Goal: Task Accomplishment & Management: Manage account settings

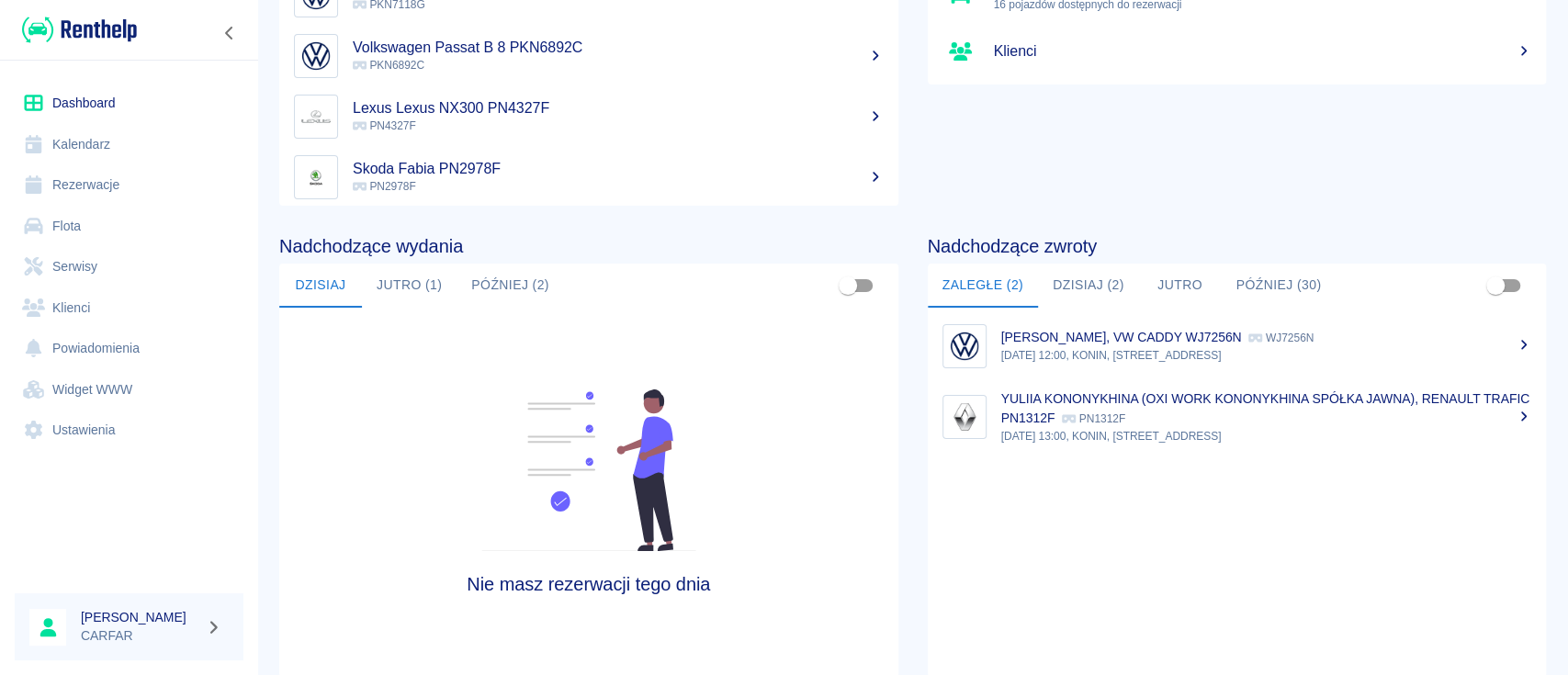
scroll to position [244, 0]
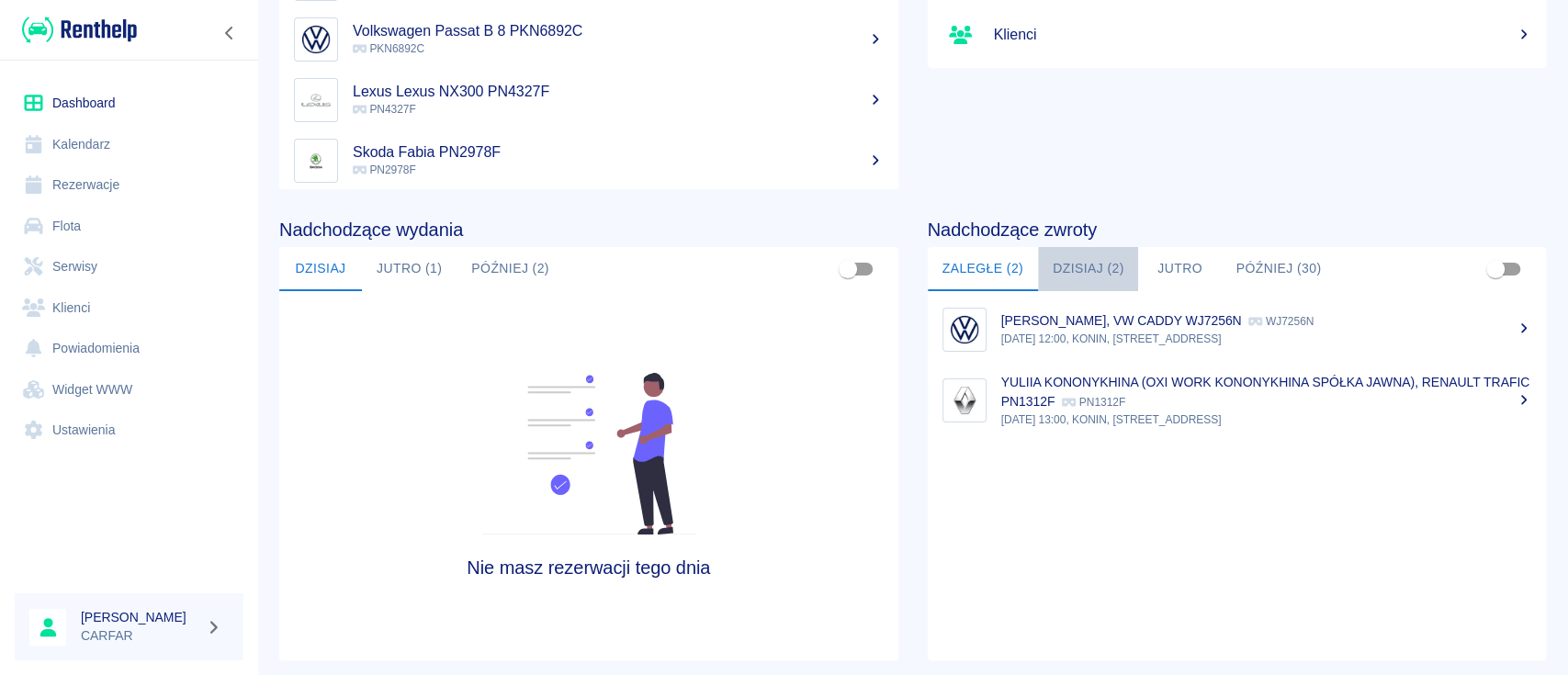
click at [1090, 249] on button "Dzisiaj (2)" at bounding box center [1088, 269] width 101 height 44
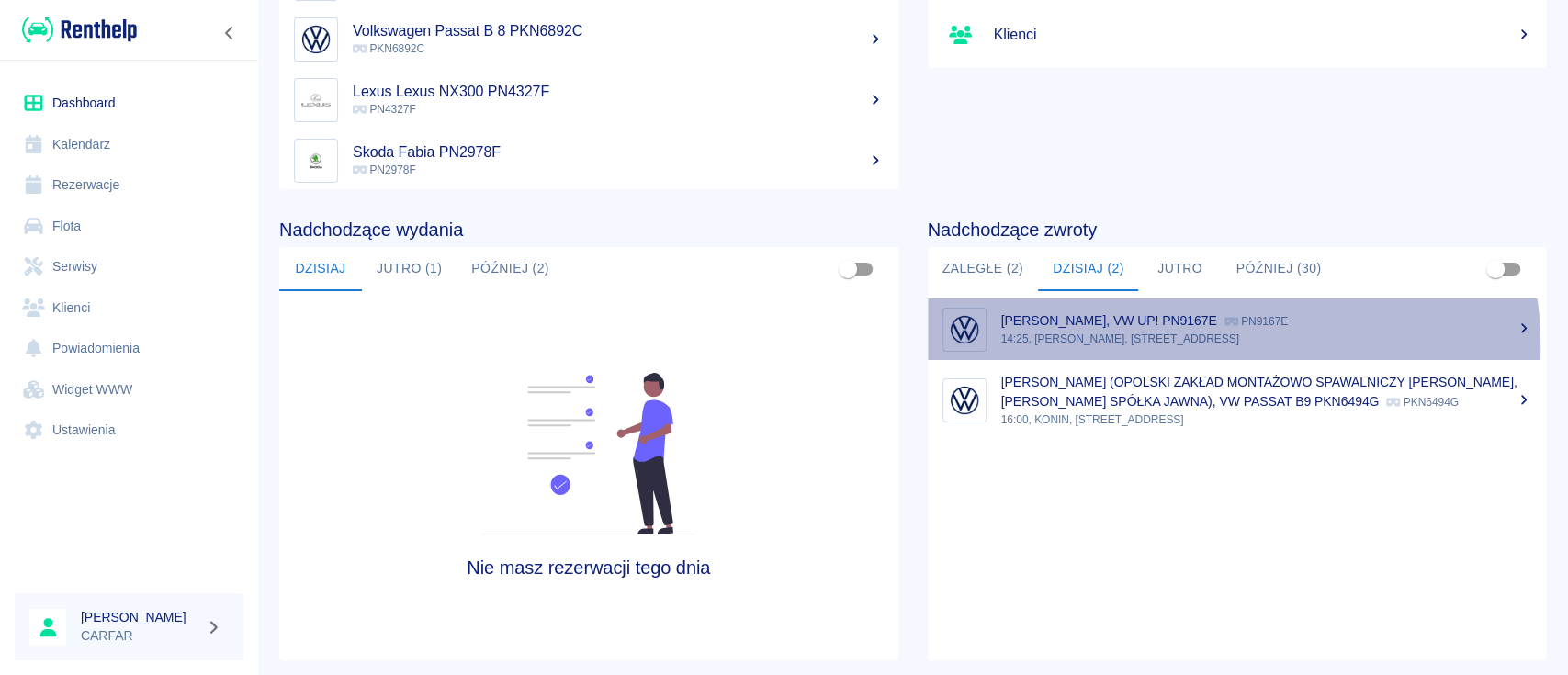
click at [1191, 347] on link "[PERSON_NAME], VW UP! PN9167E PN9167E 14:25, [PERSON_NAME], [STREET_ADDRESS]" at bounding box center [1238, 329] width 619 height 61
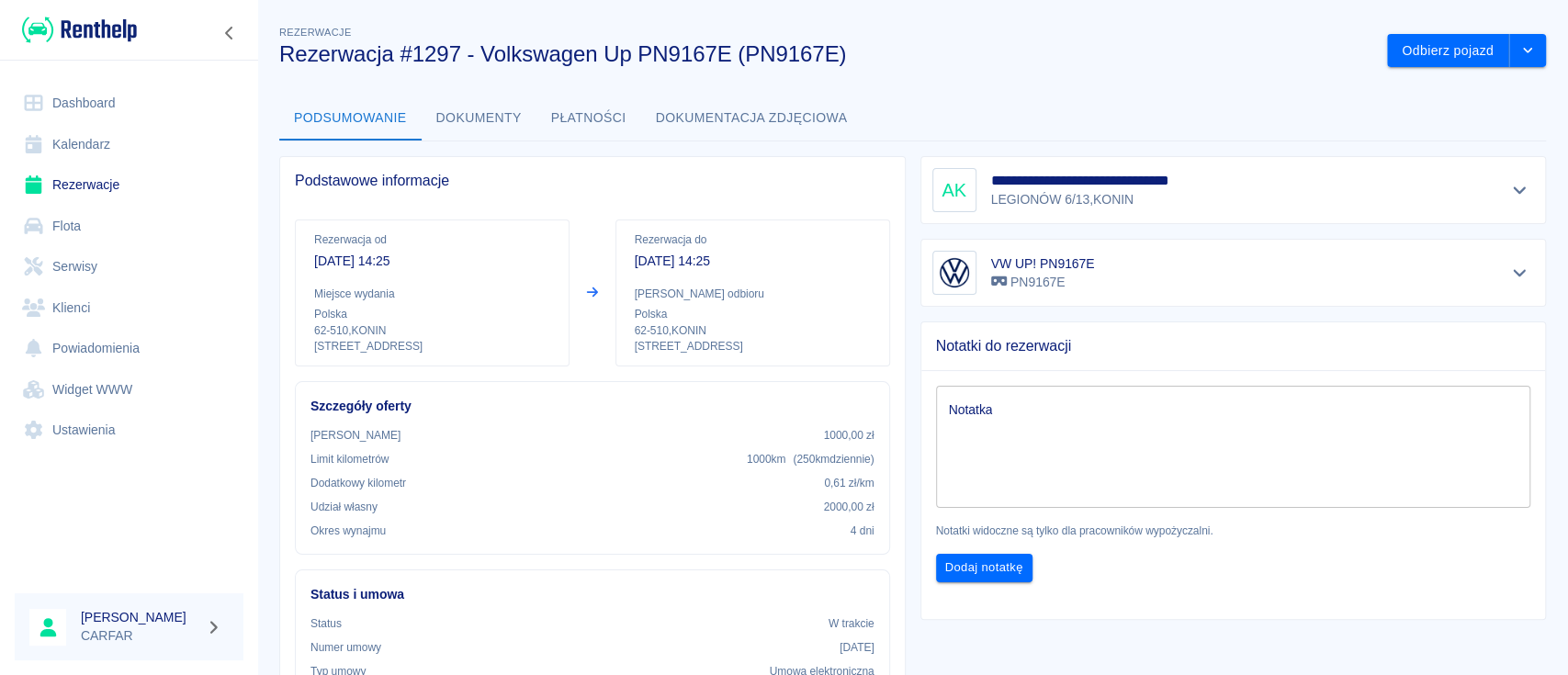
click at [75, 38] on img at bounding box center [80, 30] width 115 height 31
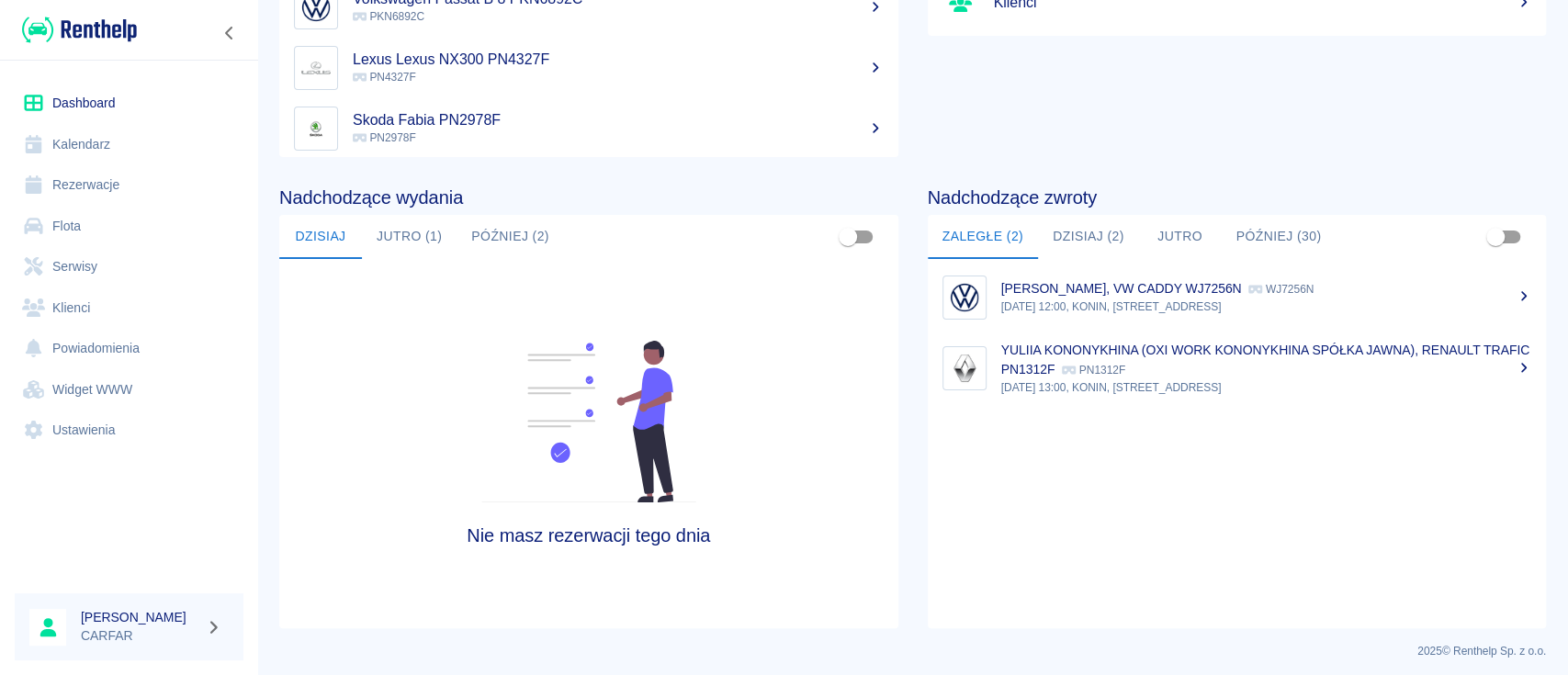
scroll to position [281, 0]
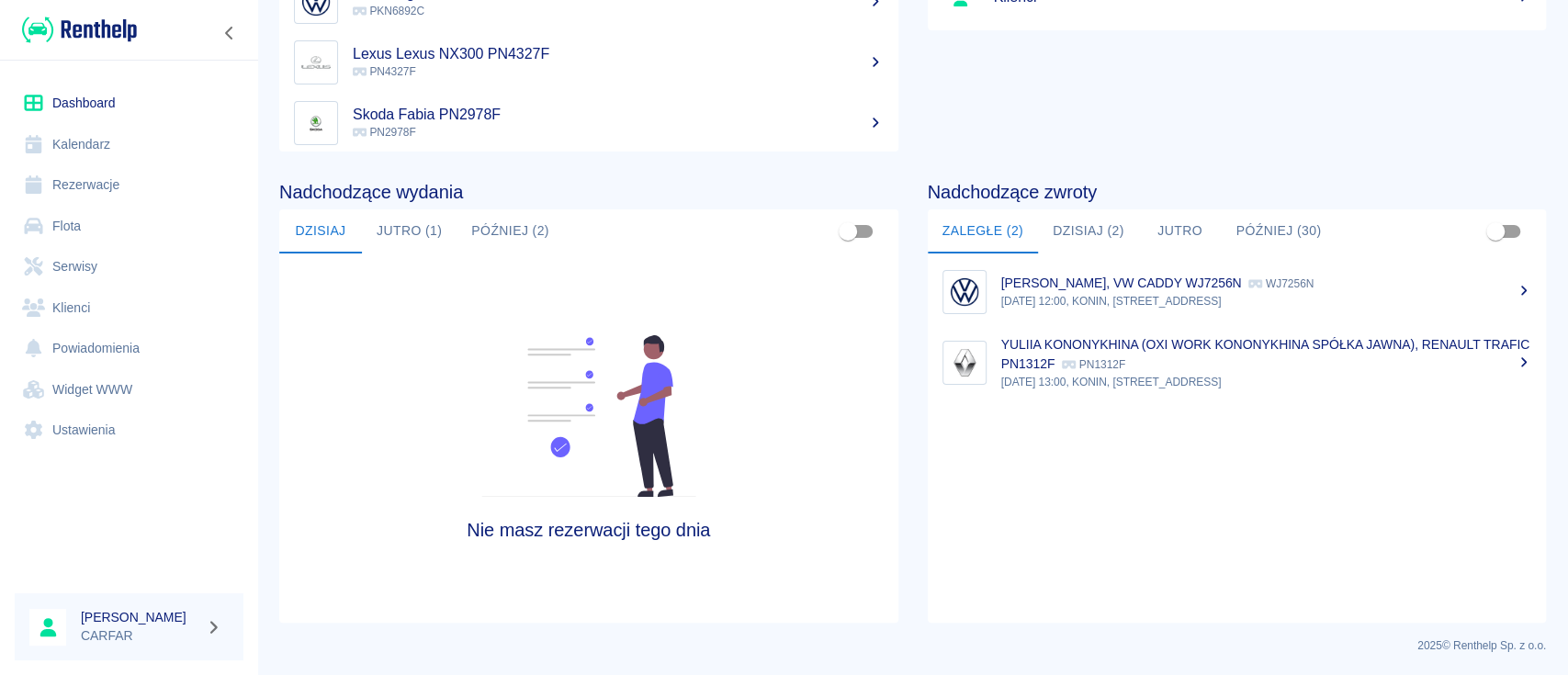
click at [1083, 208] on div "Nadchodzące zwroty Zaległe (2) [DATE] (2) [DATE] Później (30) [PERSON_NAME], VW…" at bounding box center [1222, 387] width 648 height 471
click at [1088, 223] on button "Dzisiaj (2)" at bounding box center [1088, 232] width 101 height 44
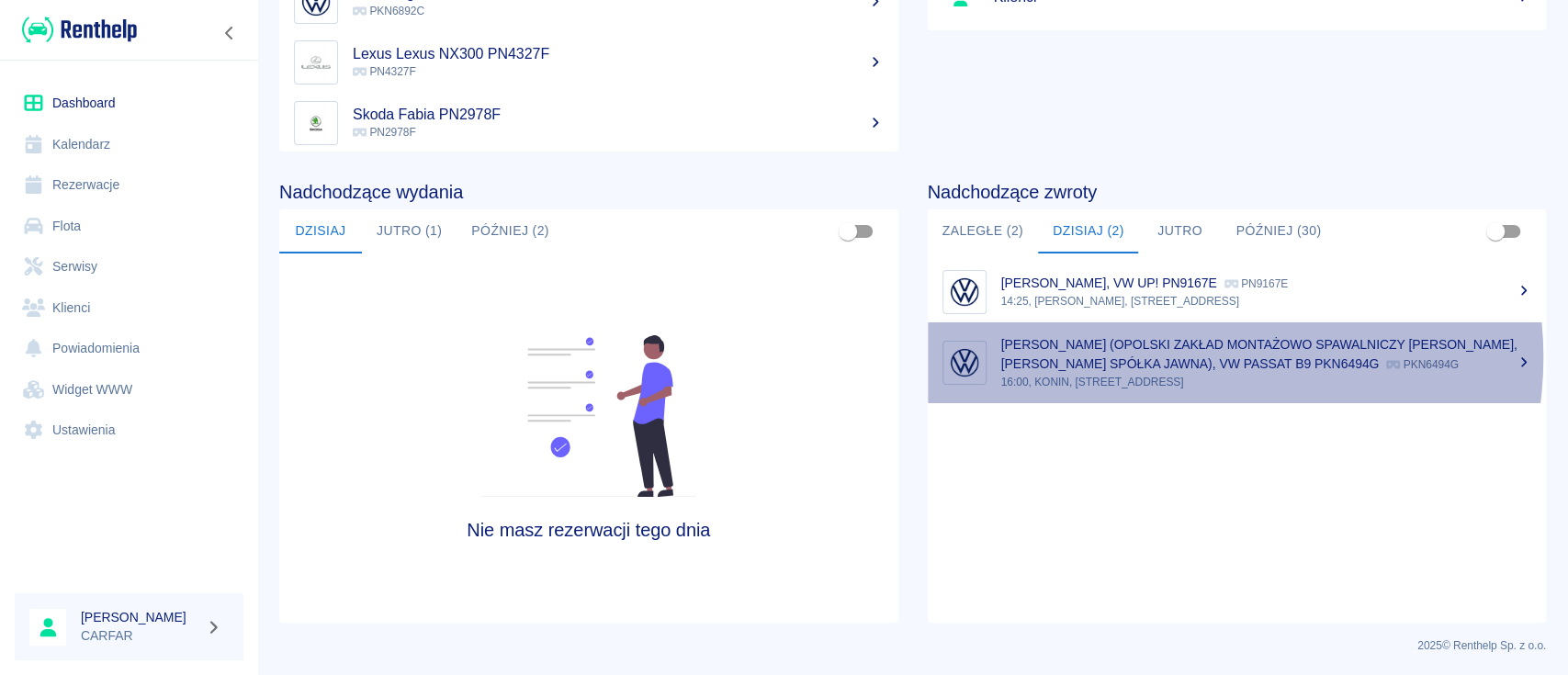
click at [1183, 356] on p "[PERSON_NAME] (OPOLSKI ZAKŁAD MONTAŻOWO SPAWALNICZY [PERSON_NAME], [PERSON_NAME…" at bounding box center [1259, 353] width 516 height 34
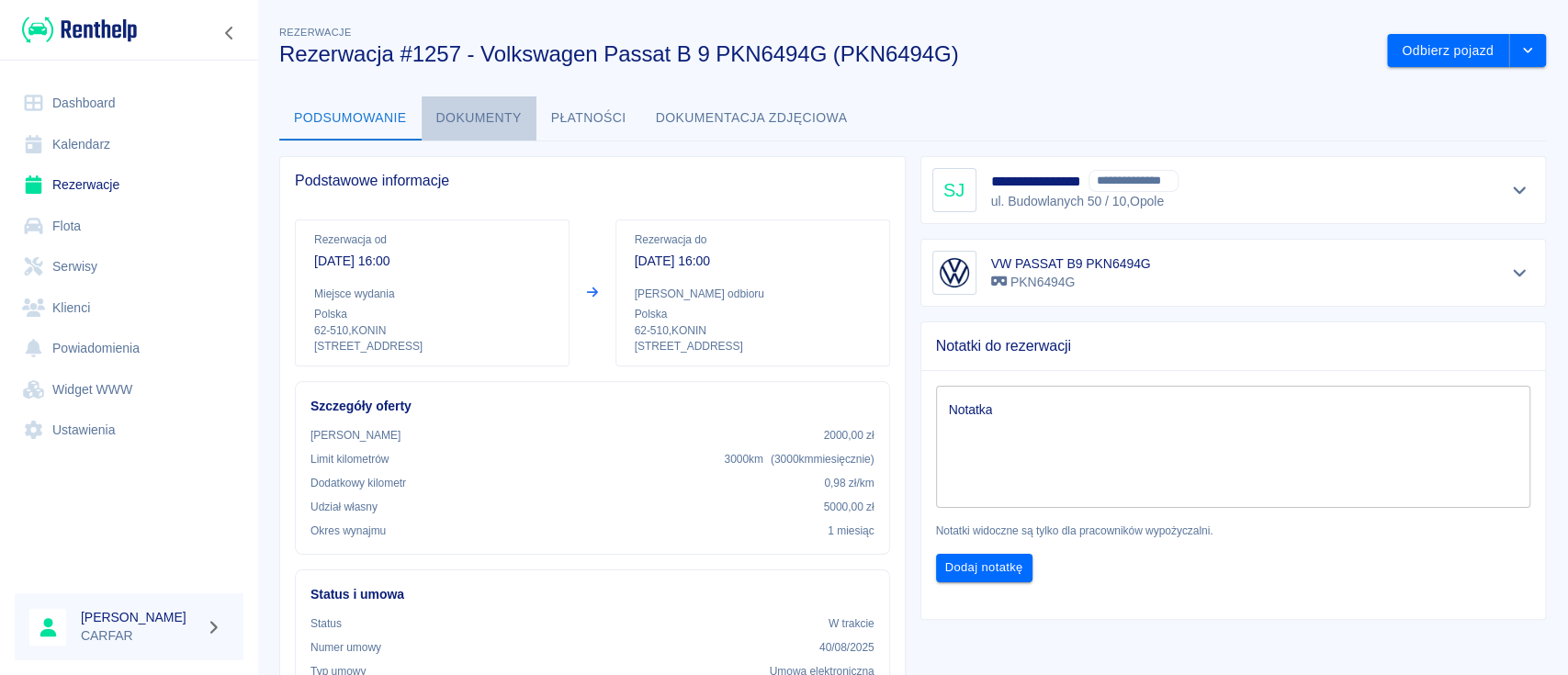
click at [467, 120] on button "Dokumenty" at bounding box center [479, 119] width 115 height 44
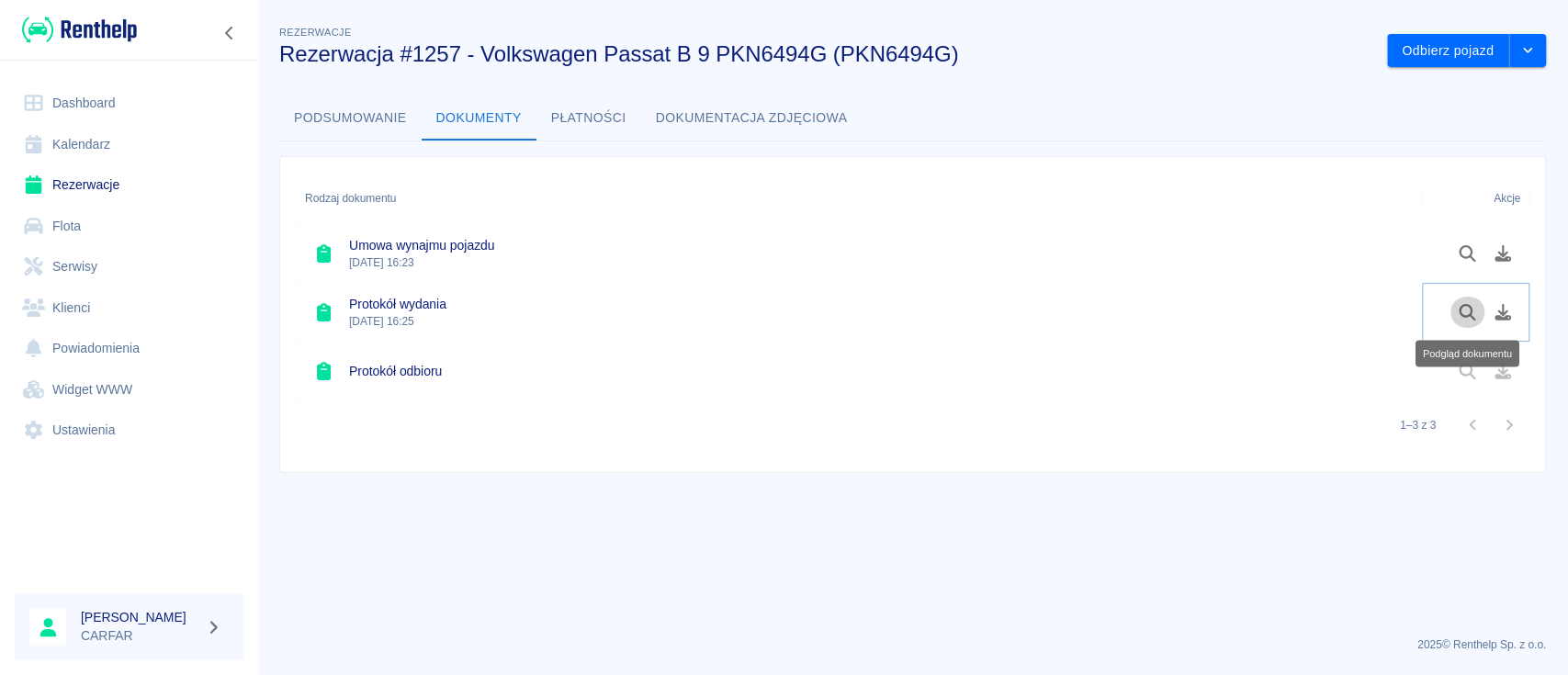
click at [1462, 313] on icon "Podgląd dokumentu" at bounding box center [1466, 311] width 16 height 16
click at [1464, 260] on button "Podgląd dokumentu" at bounding box center [1466, 253] width 35 height 32
click at [107, 26] on img at bounding box center [80, 30] width 115 height 31
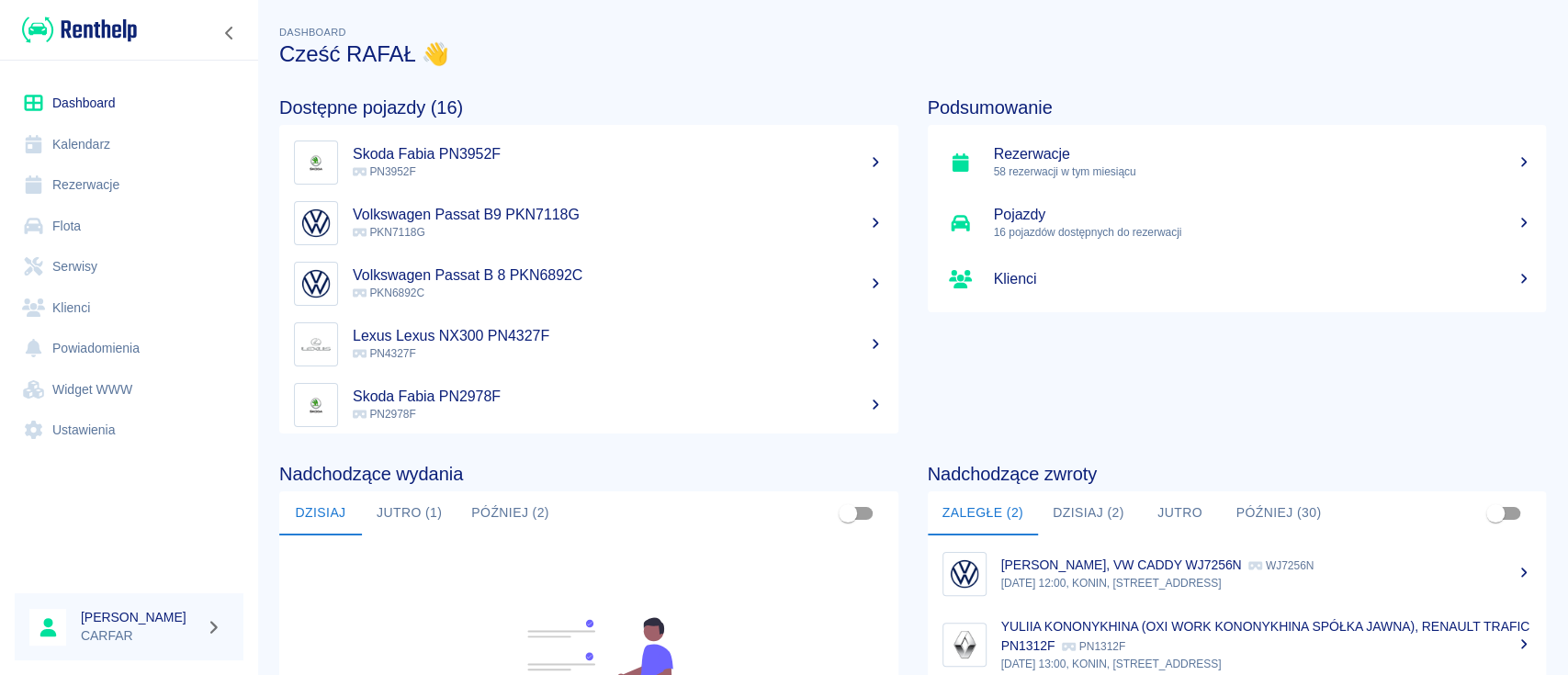
scroll to position [123, 0]
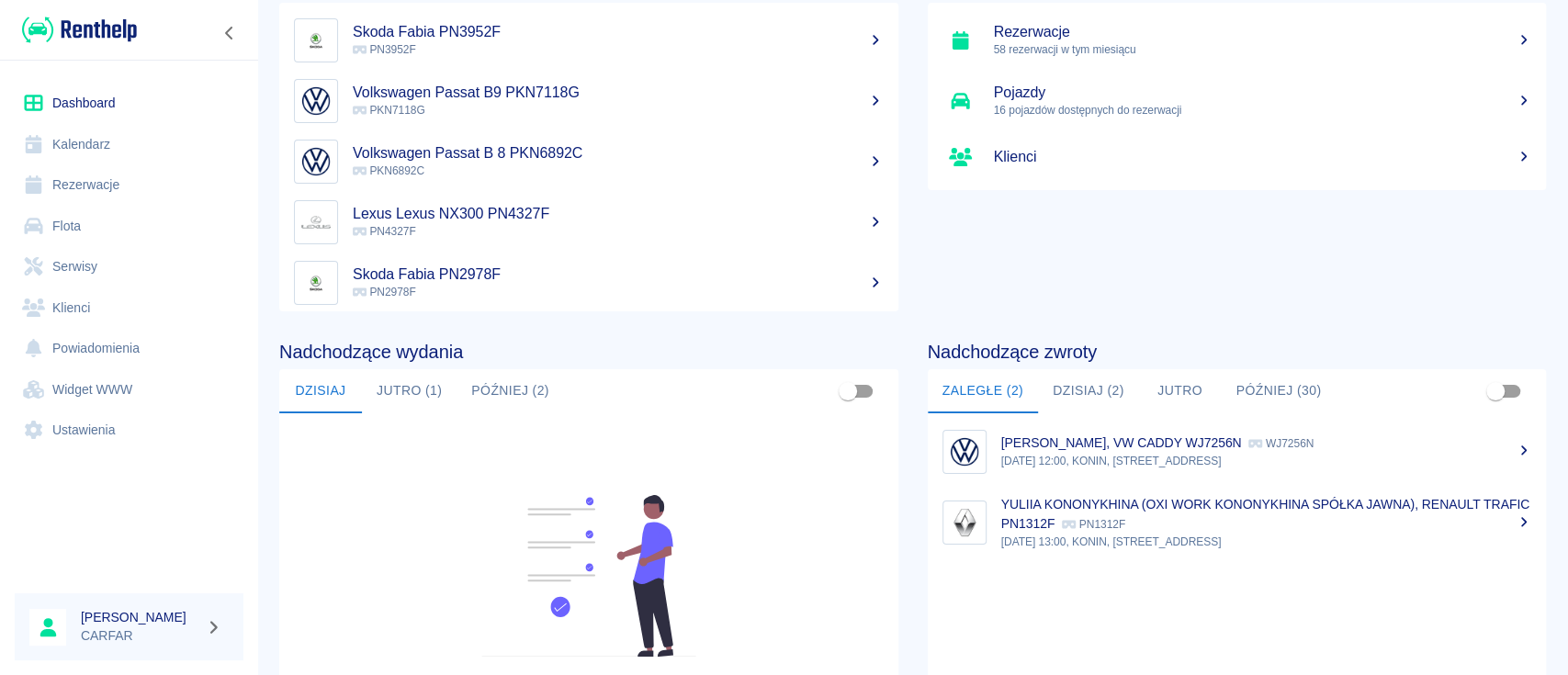
click at [1083, 380] on button "Dzisiaj (2)" at bounding box center [1088, 392] width 101 height 44
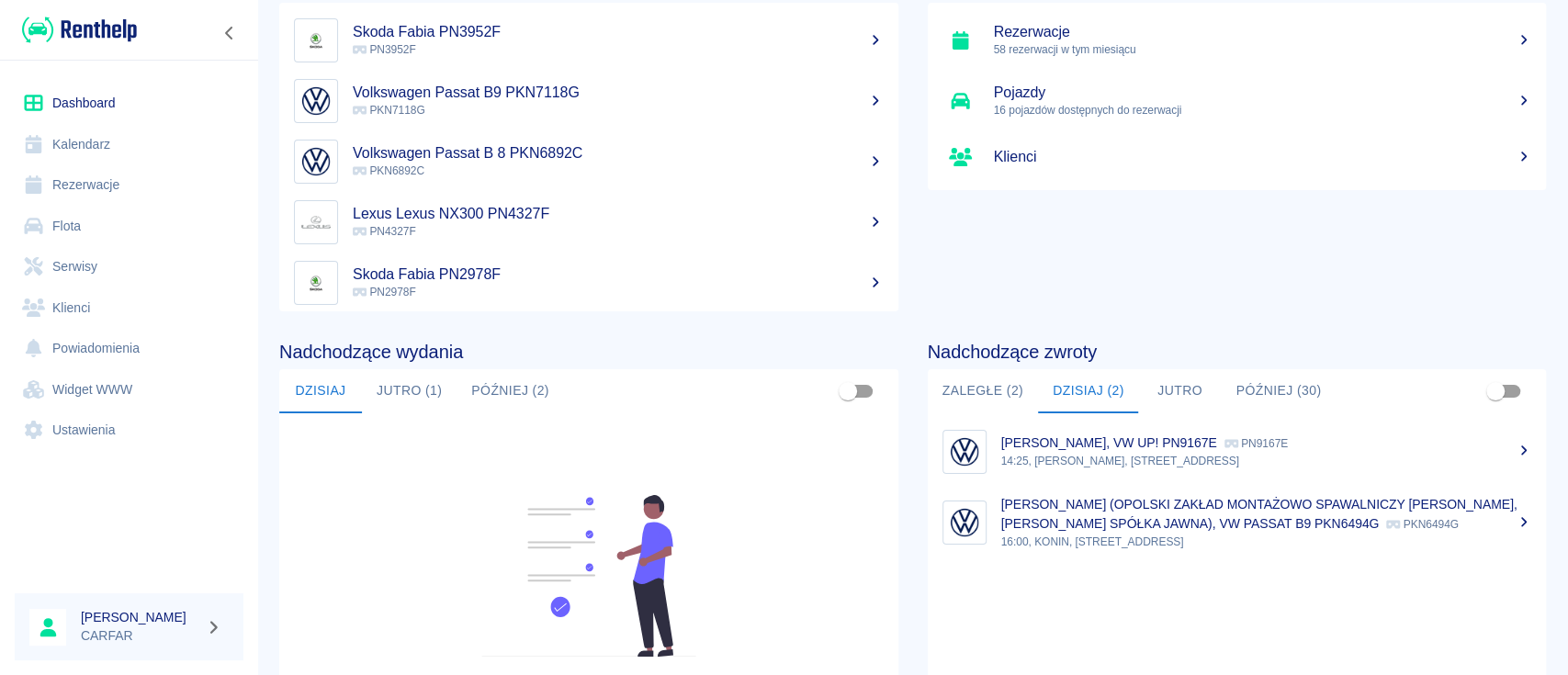
click at [1163, 393] on button "Jutro" at bounding box center [1179, 392] width 82 height 44
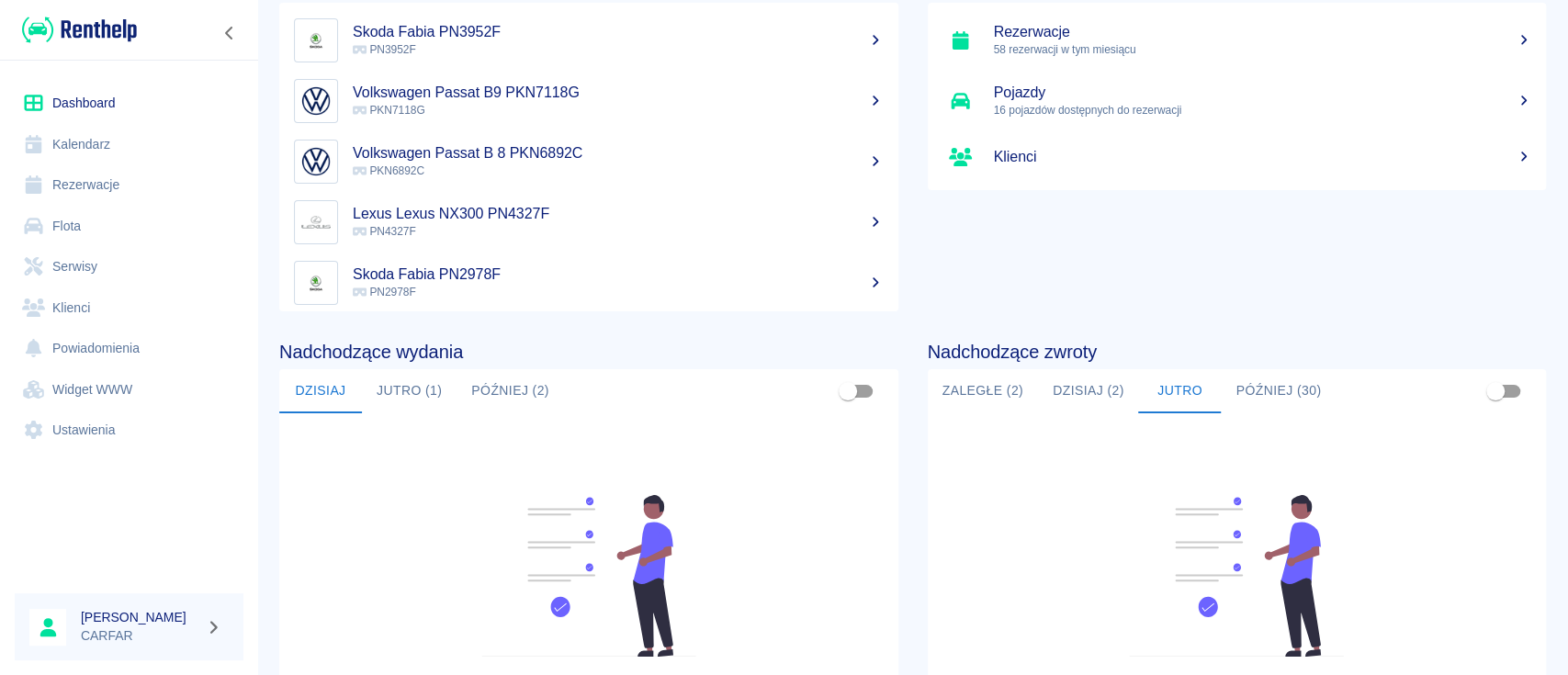
click at [1240, 388] on button "Później (30)" at bounding box center [1279, 392] width 115 height 44
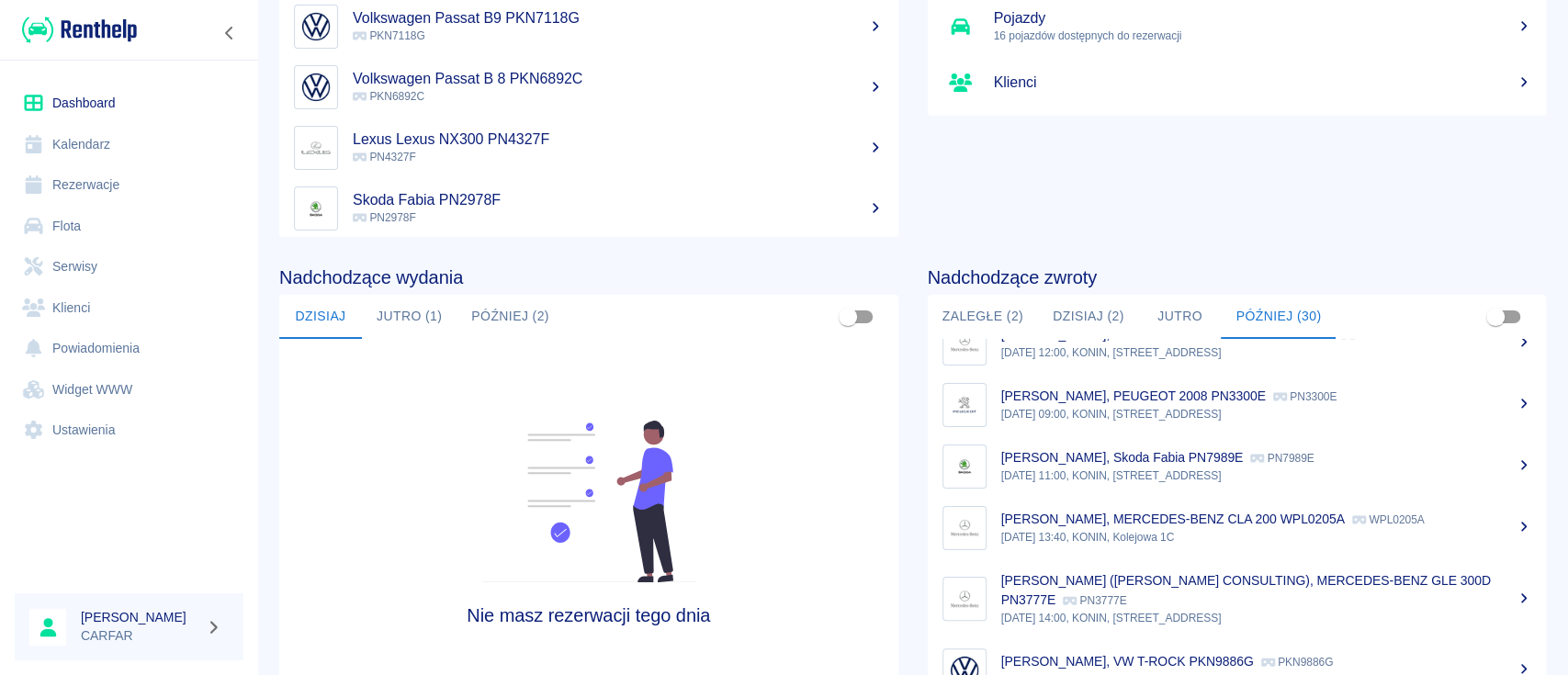
scroll to position [160, 0]
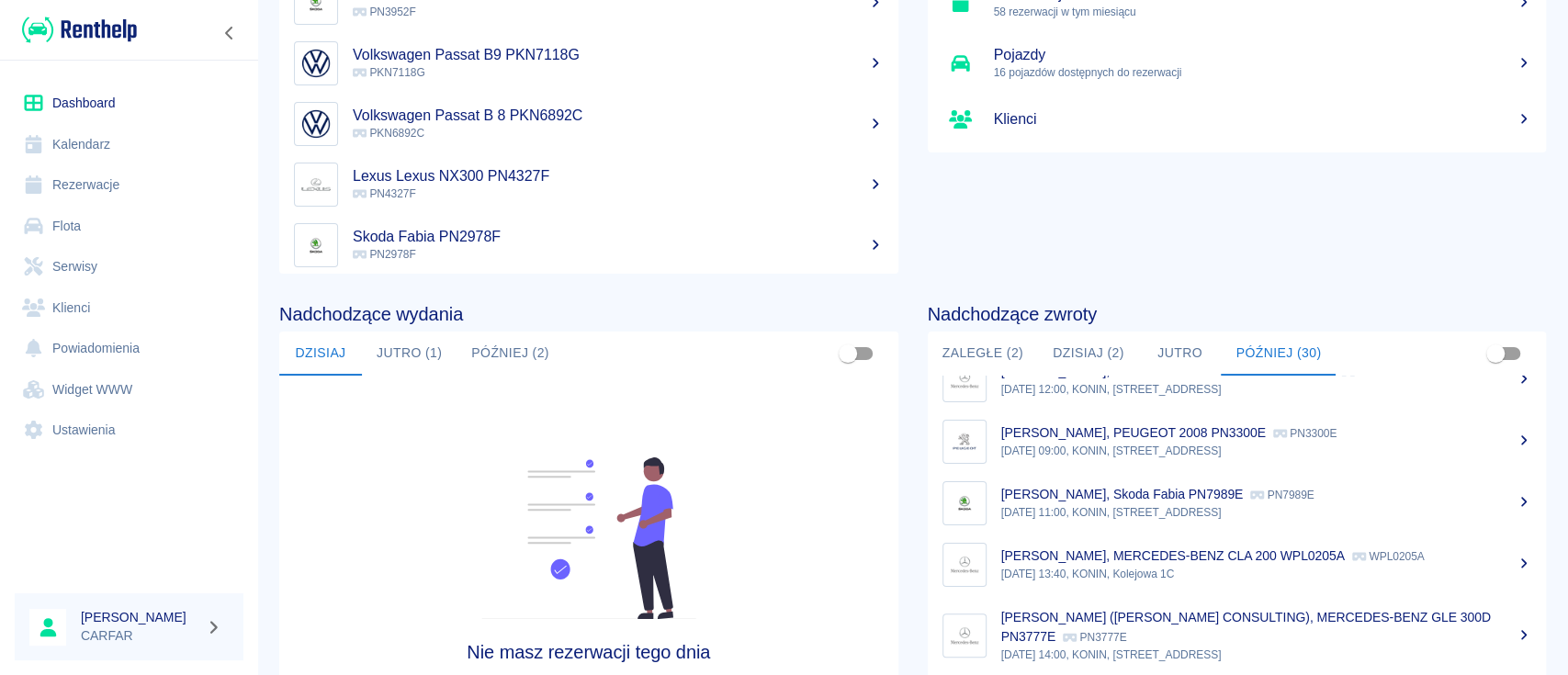
click at [69, 21] on img at bounding box center [80, 30] width 115 height 31
click at [106, 26] on img at bounding box center [80, 30] width 115 height 31
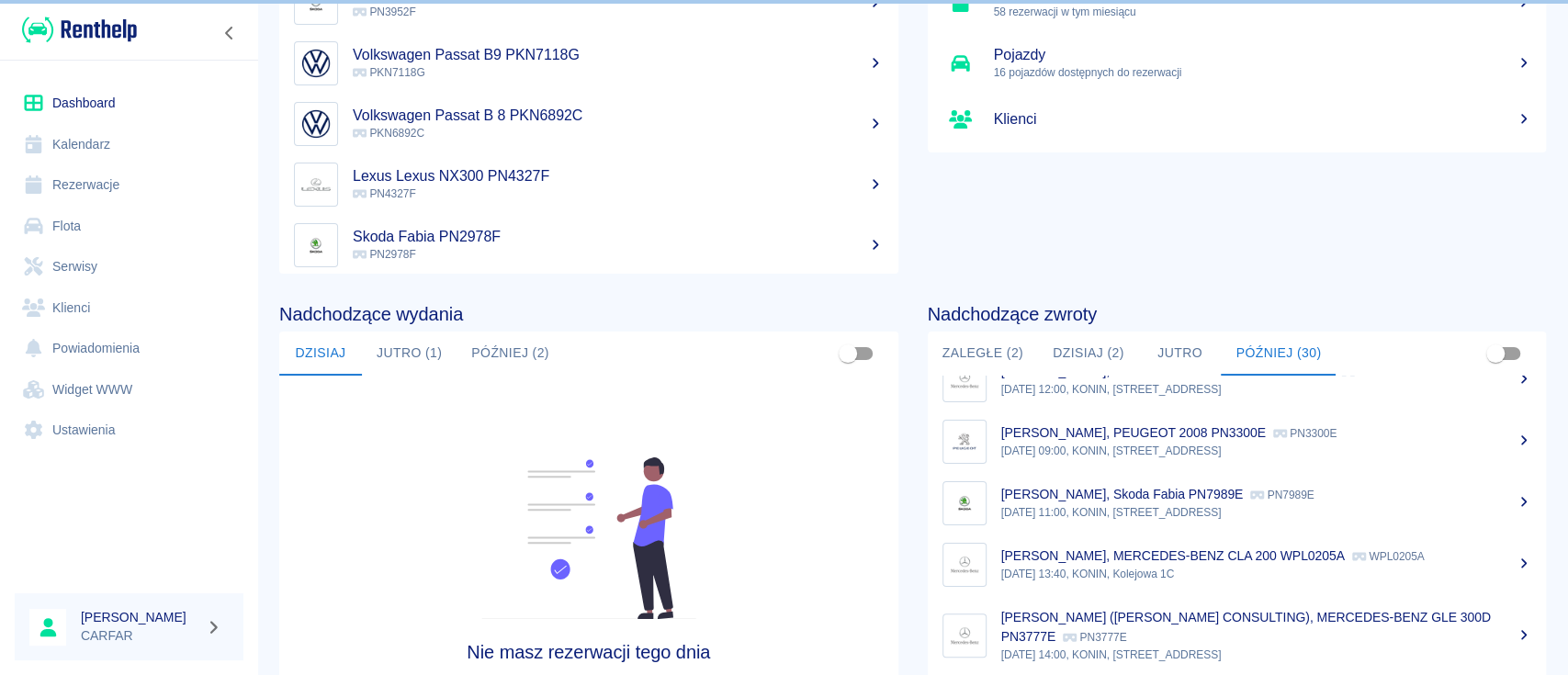
click at [106, 26] on img at bounding box center [80, 30] width 115 height 31
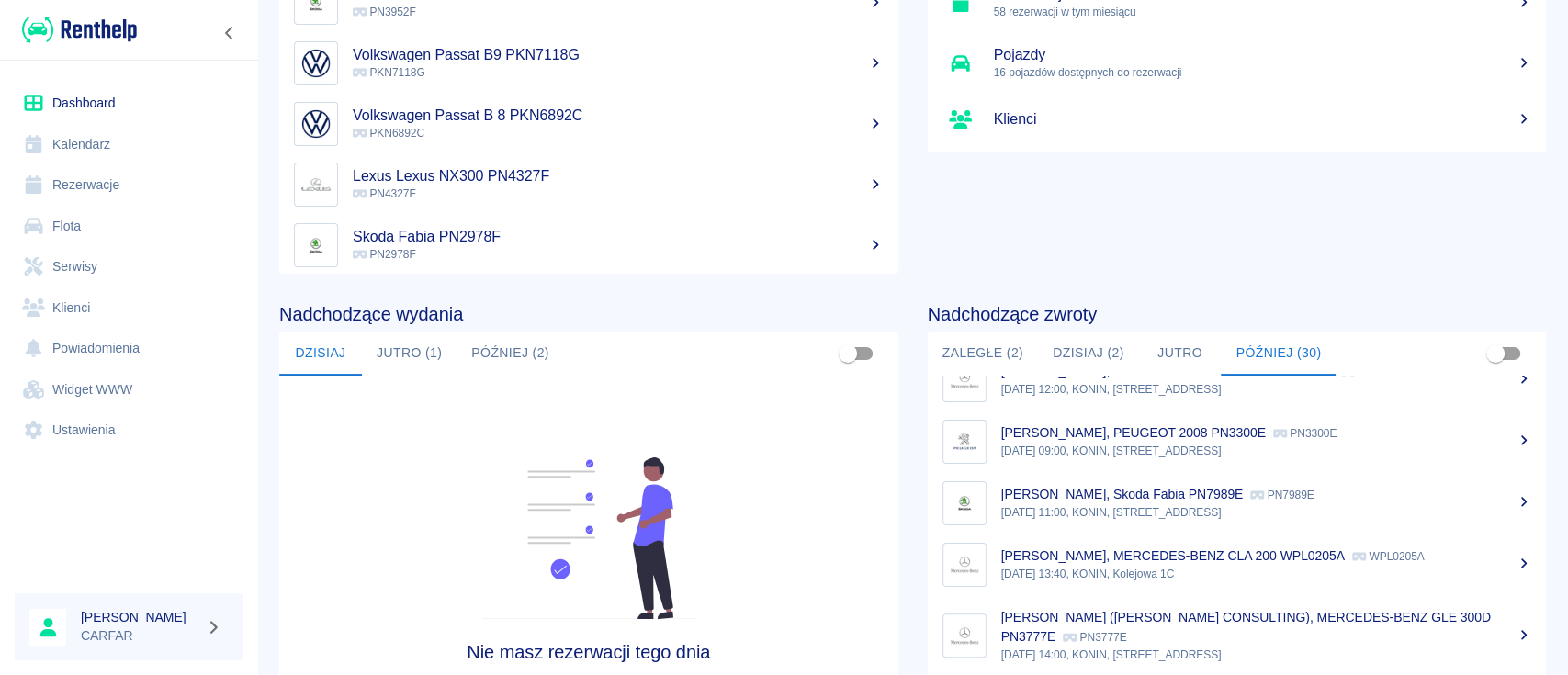
click at [1078, 349] on button "Dzisiaj (2)" at bounding box center [1088, 353] width 101 height 44
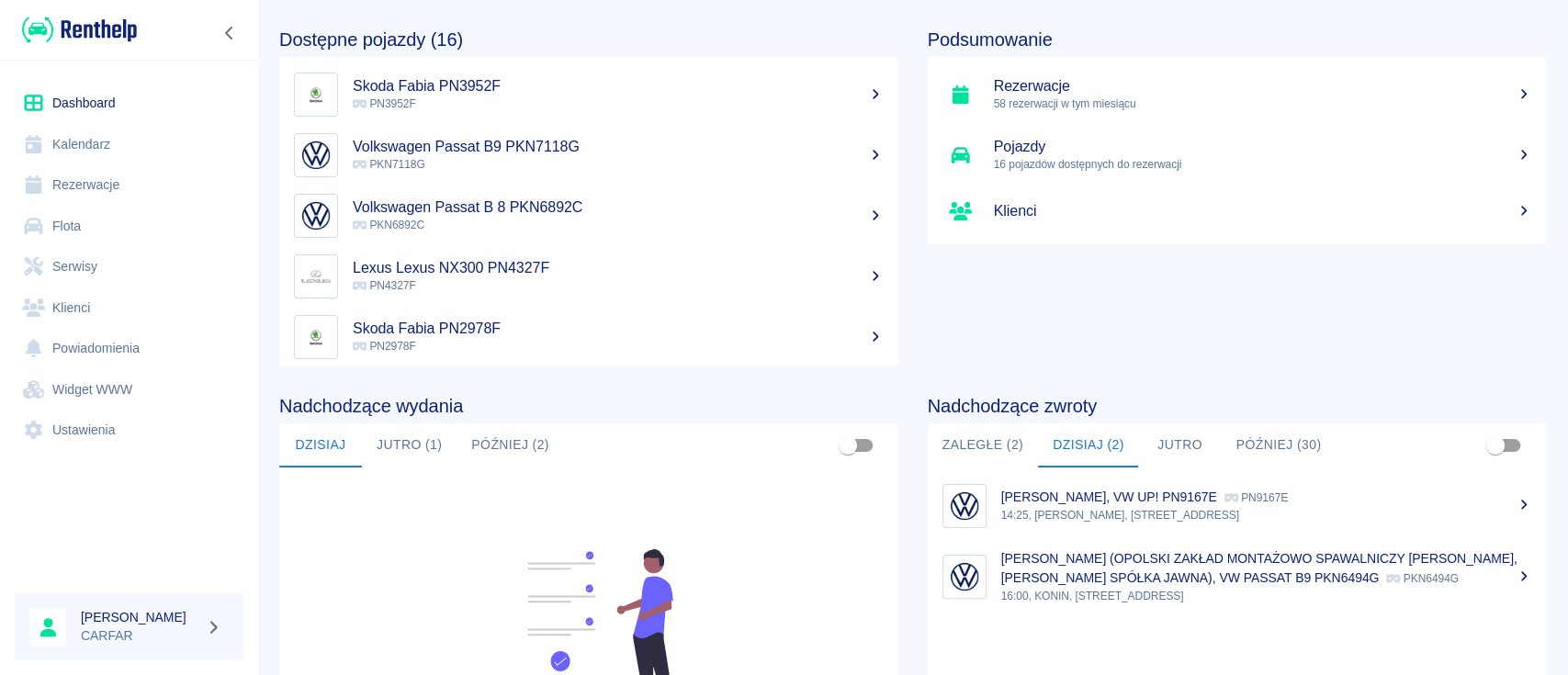
scroll to position [0, 0]
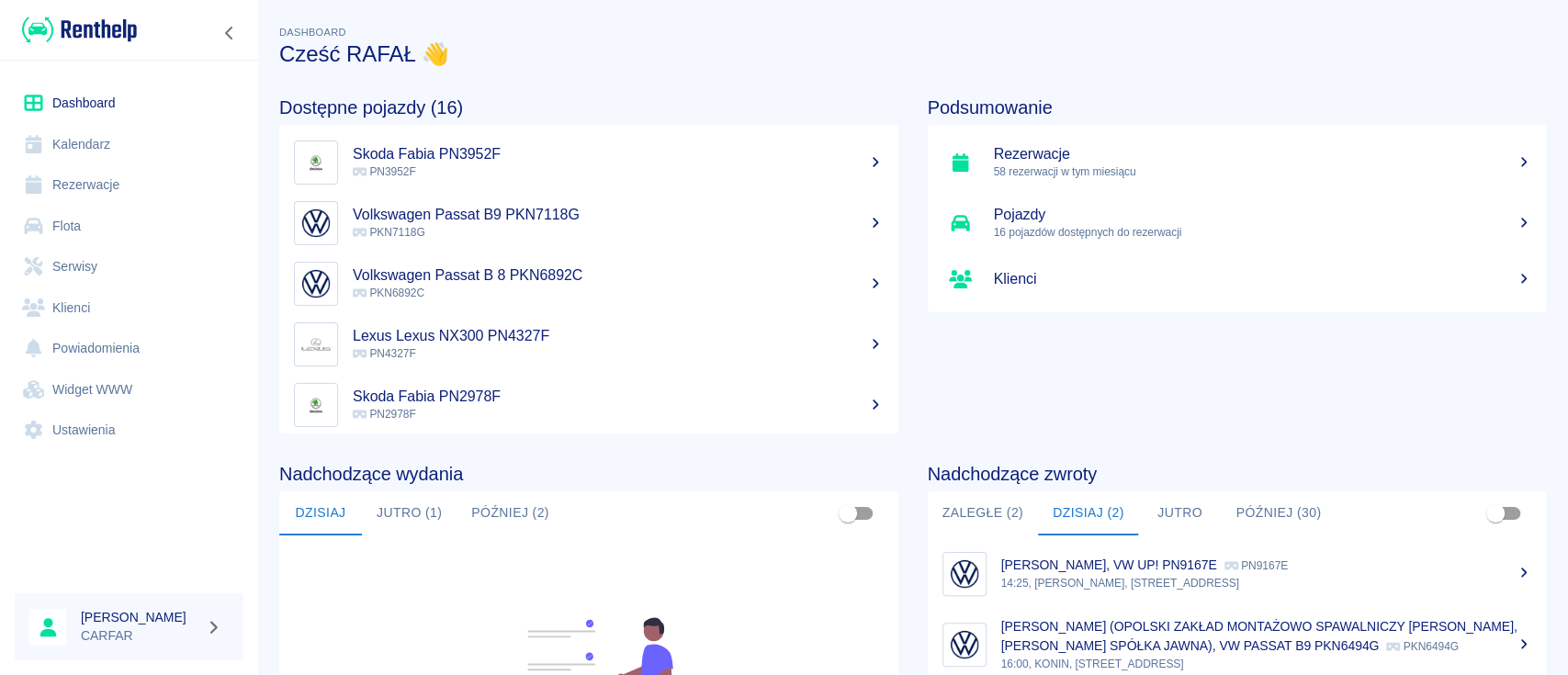
click at [1190, 78] on div "Podsumowanie Rezerwacje 58 rezerwacji w tym miesiącu Pojazdy 16 pojazdów dostęp…" at bounding box center [1222, 250] width 648 height 367
click at [1211, 34] on div "Dashboard Cześć [PERSON_NAME] 👋" at bounding box center [905, 37] width 1282 height 59
click at [1256, 60] on h3 "Cześć RAFAŁ 👋" at bounding box center [913, 54] width 1267 height 26
click at [123, 424] on link "Ustawienia" at bounding box center [128, 430] width 229 height 41
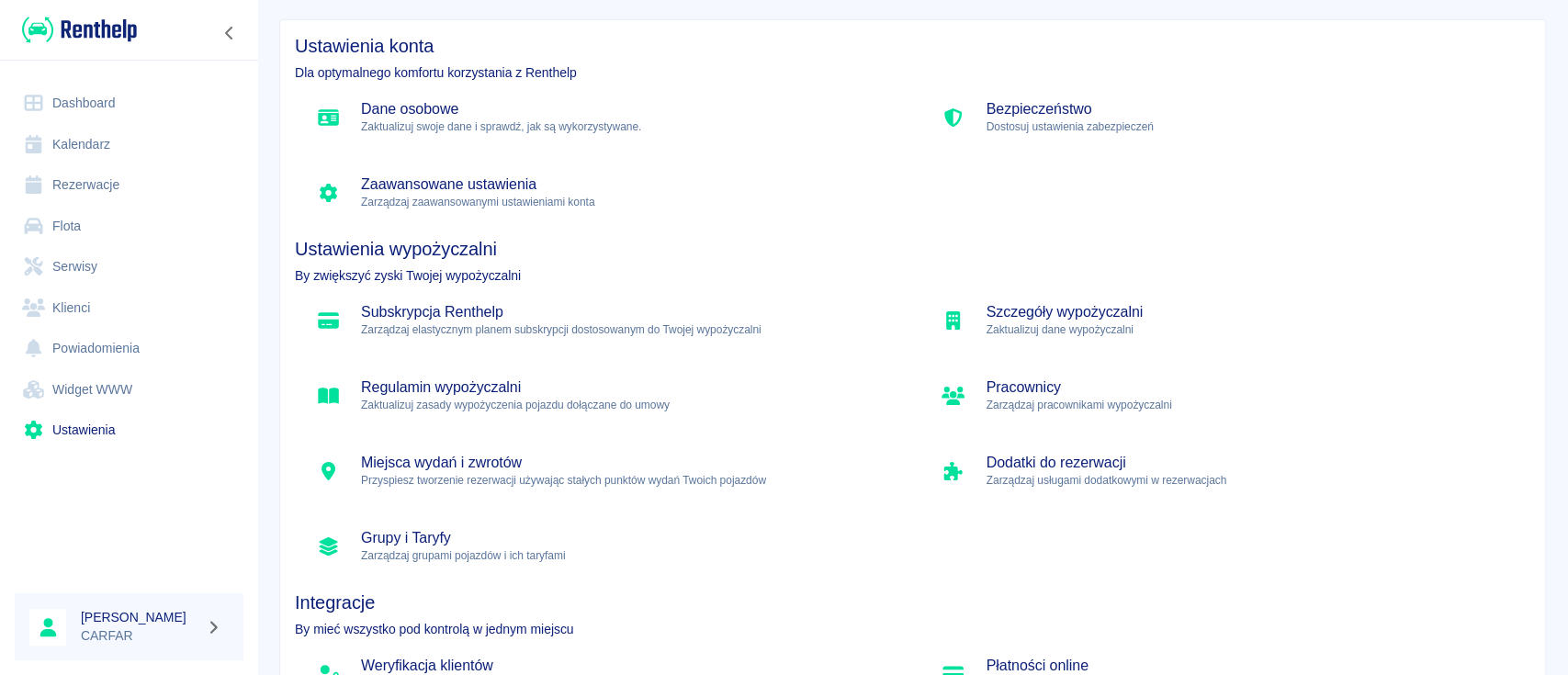
scroll to position [182, 0]
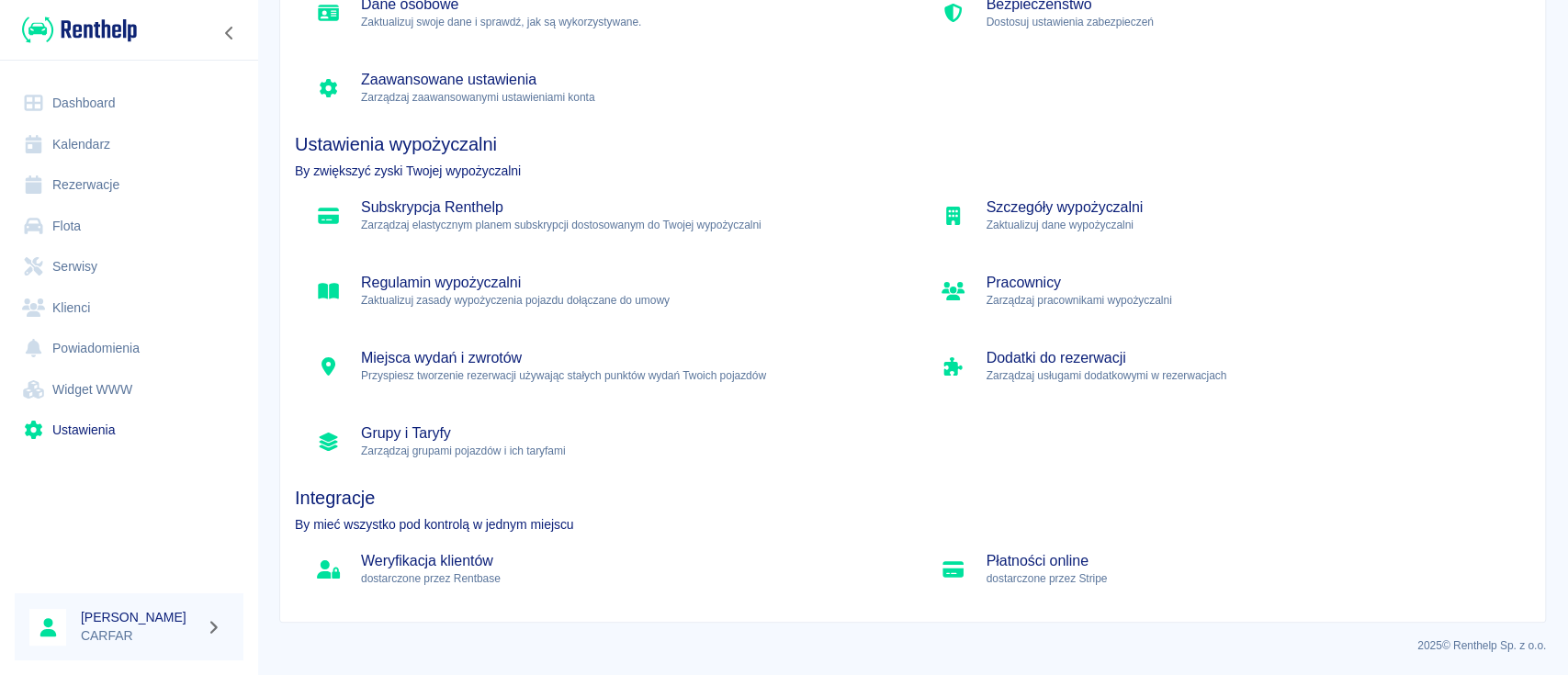
click at [463, 440] on h5 "Grupy i Taryfy" at bounding box center [625, 433] width 530 height 18
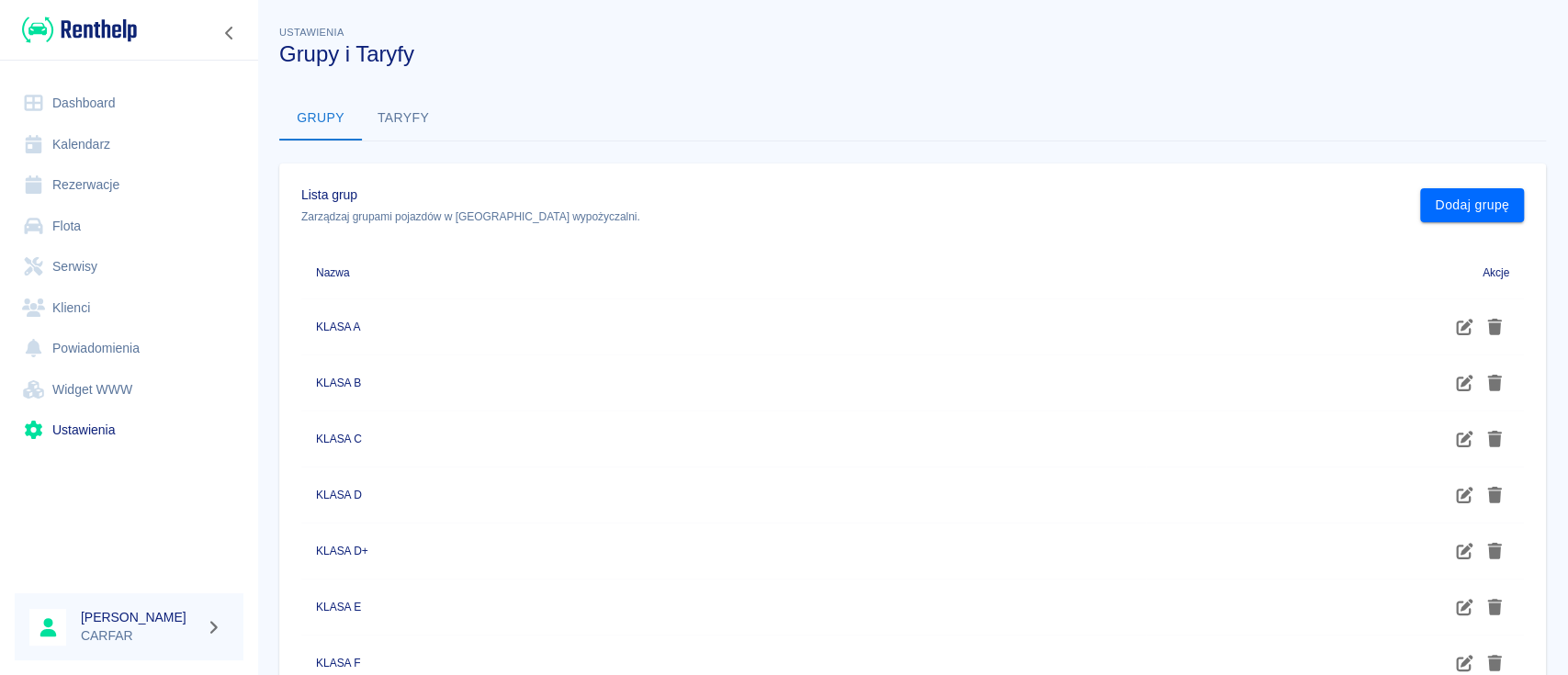
click at [393, 113] on button "Taryfy" at bounding box center [403, 119] width 82 height 44
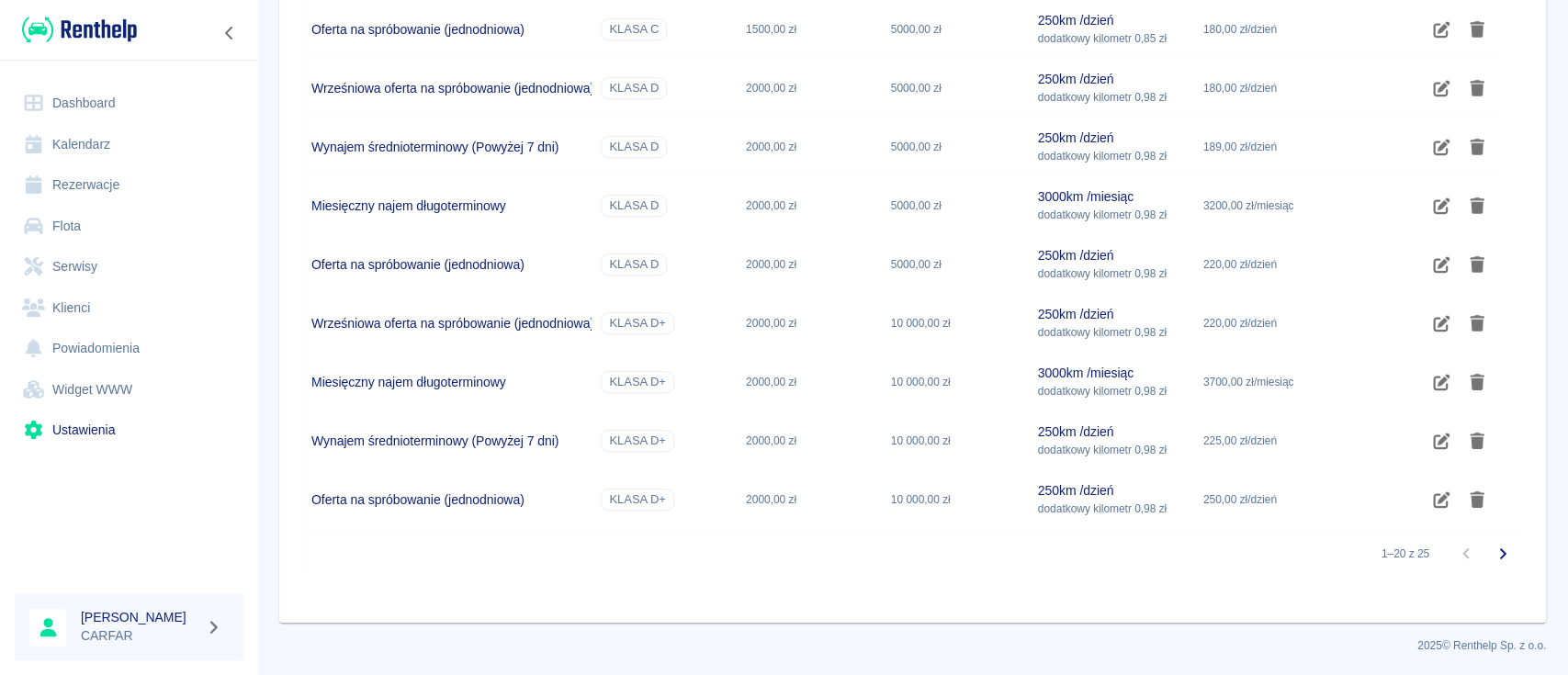
scroll to position [833, 0]
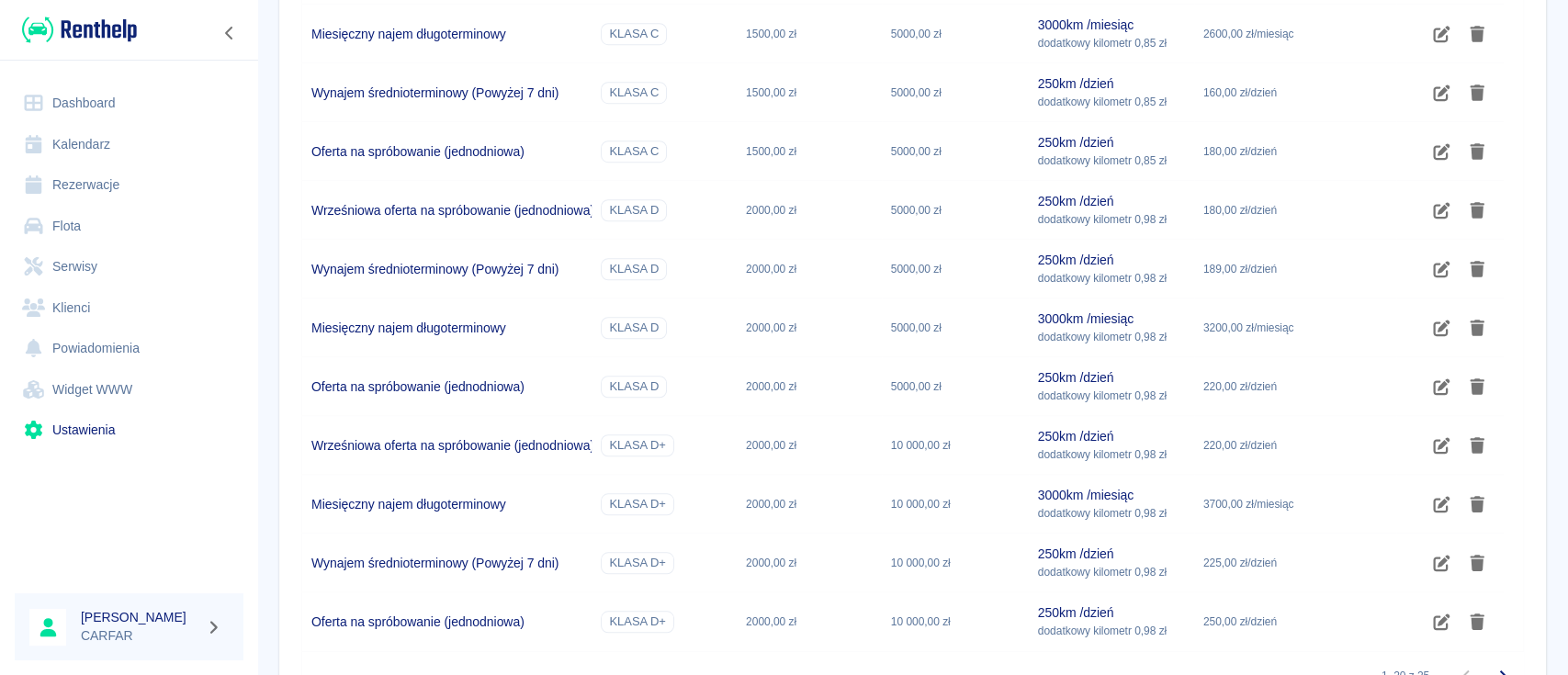
click at [114, 19] on img at bounding box center [80, 30] width 115 height 31
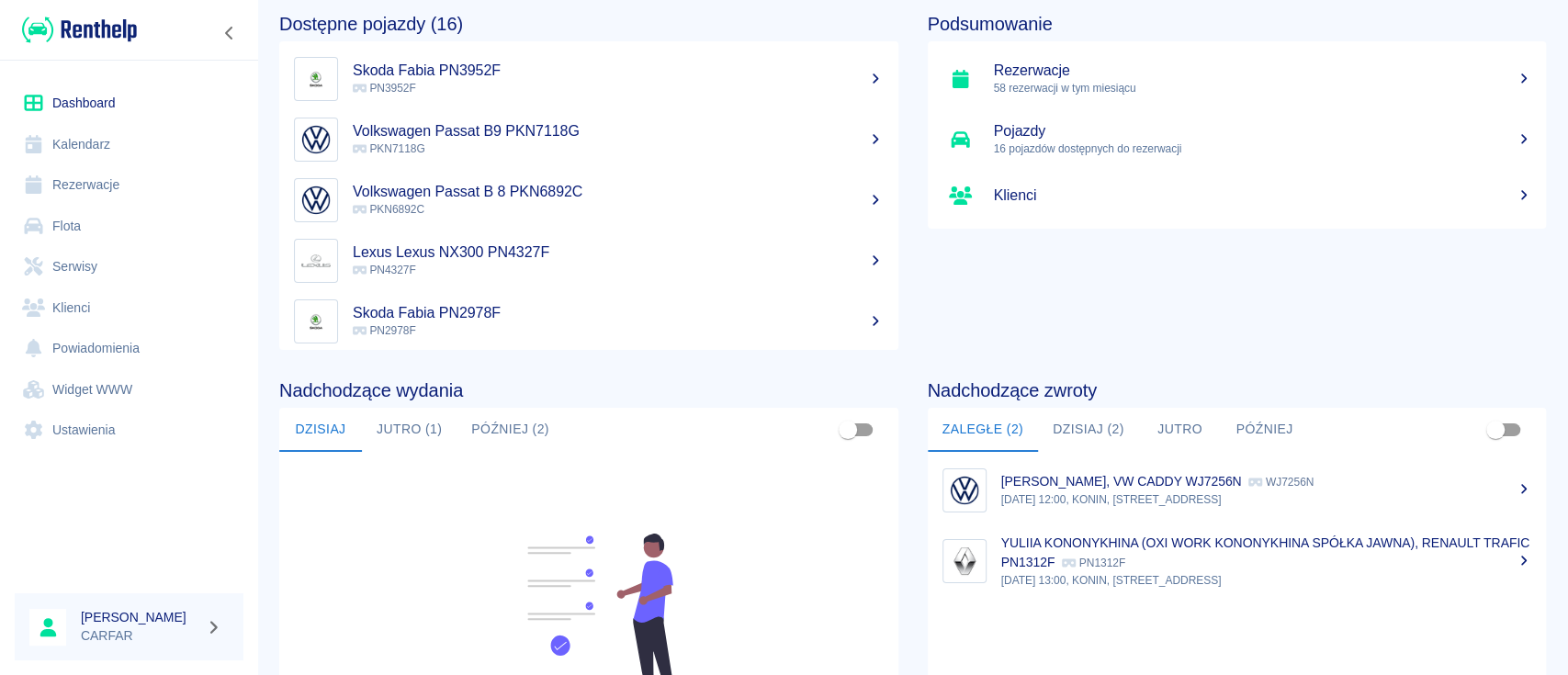
scroll to position [123, 0]
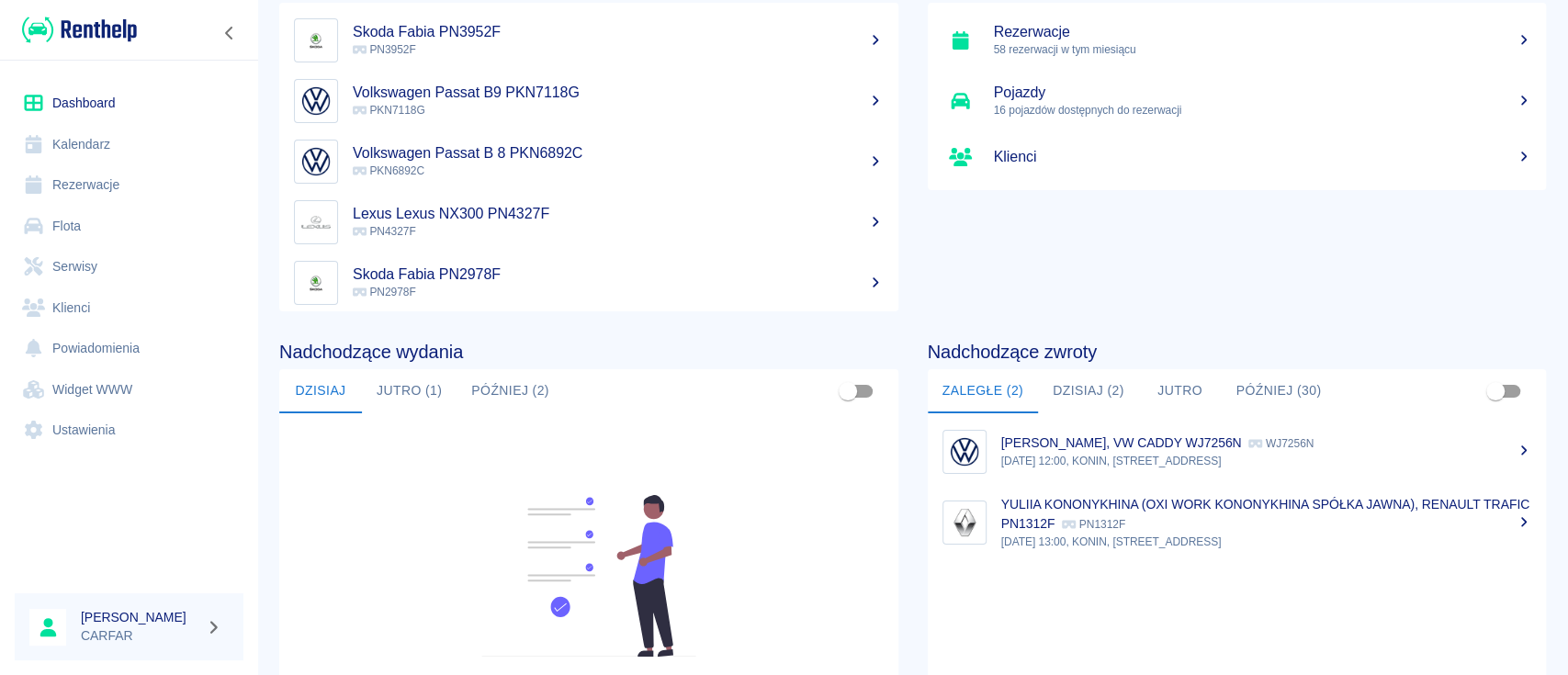
click at [427, 389] on button "Jutro (1)" at bounding box center [409, 392] width 95 height 44
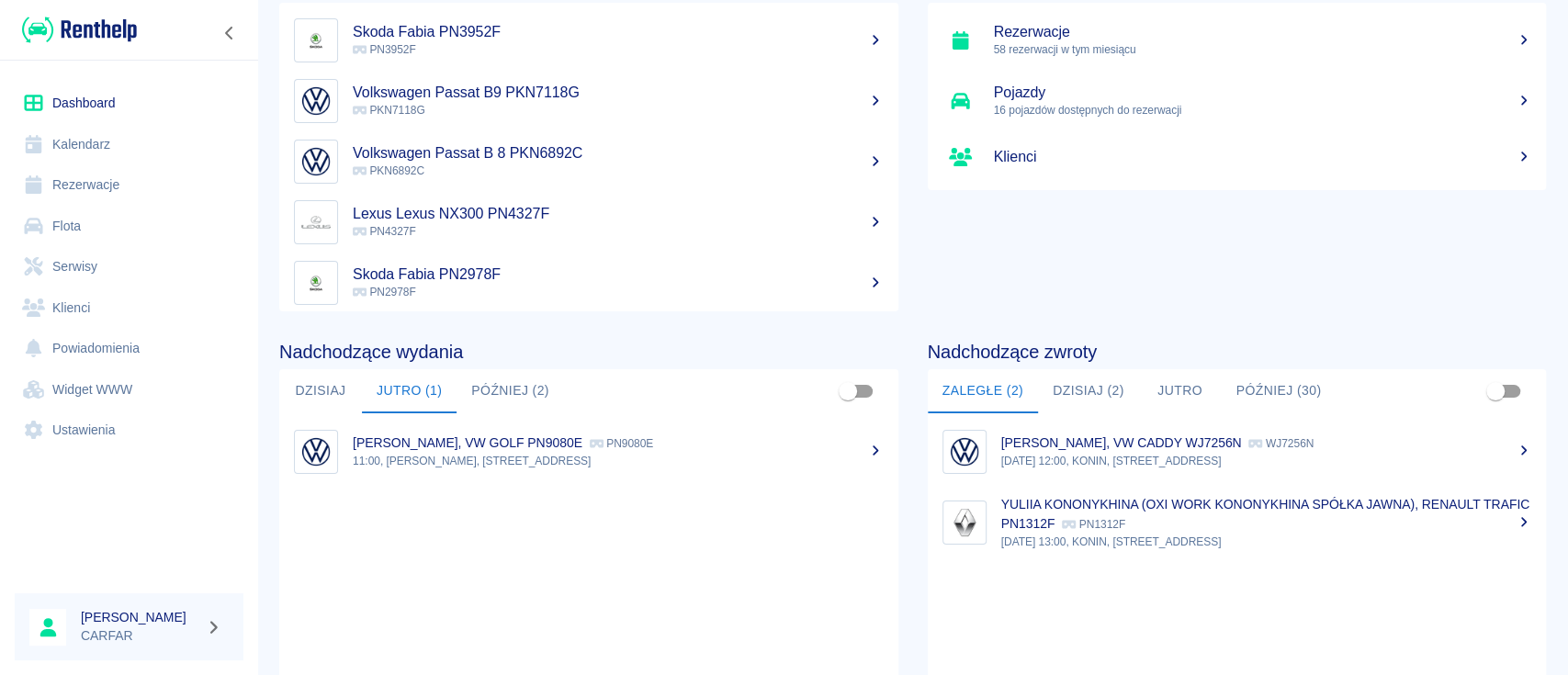
click at [537, 450] on div "[PERSON_NAME], VW GOLF PN9080E PN9080E" at bounding box center [618, 443] width 531 height 19
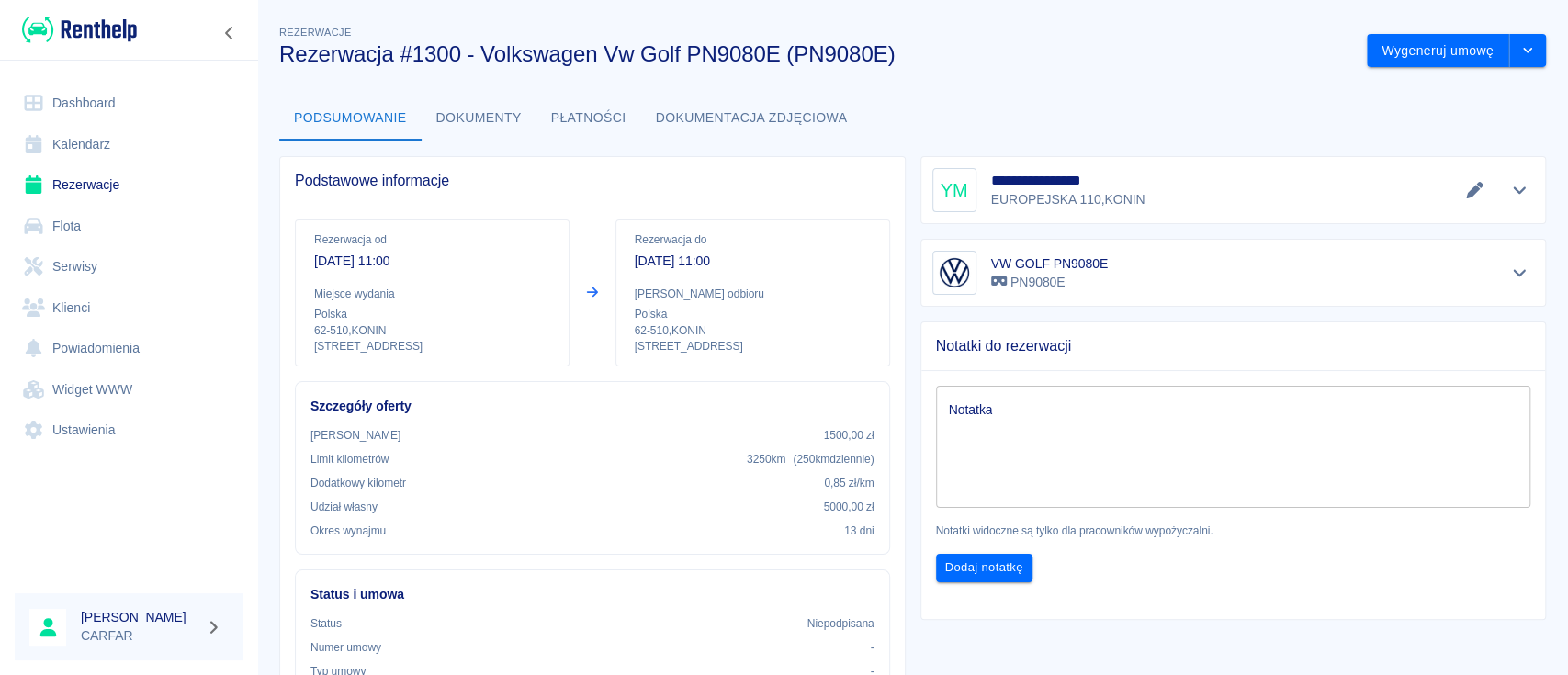
click at [97, 18] on img at bounding box center [80, 30] width 115 height 31
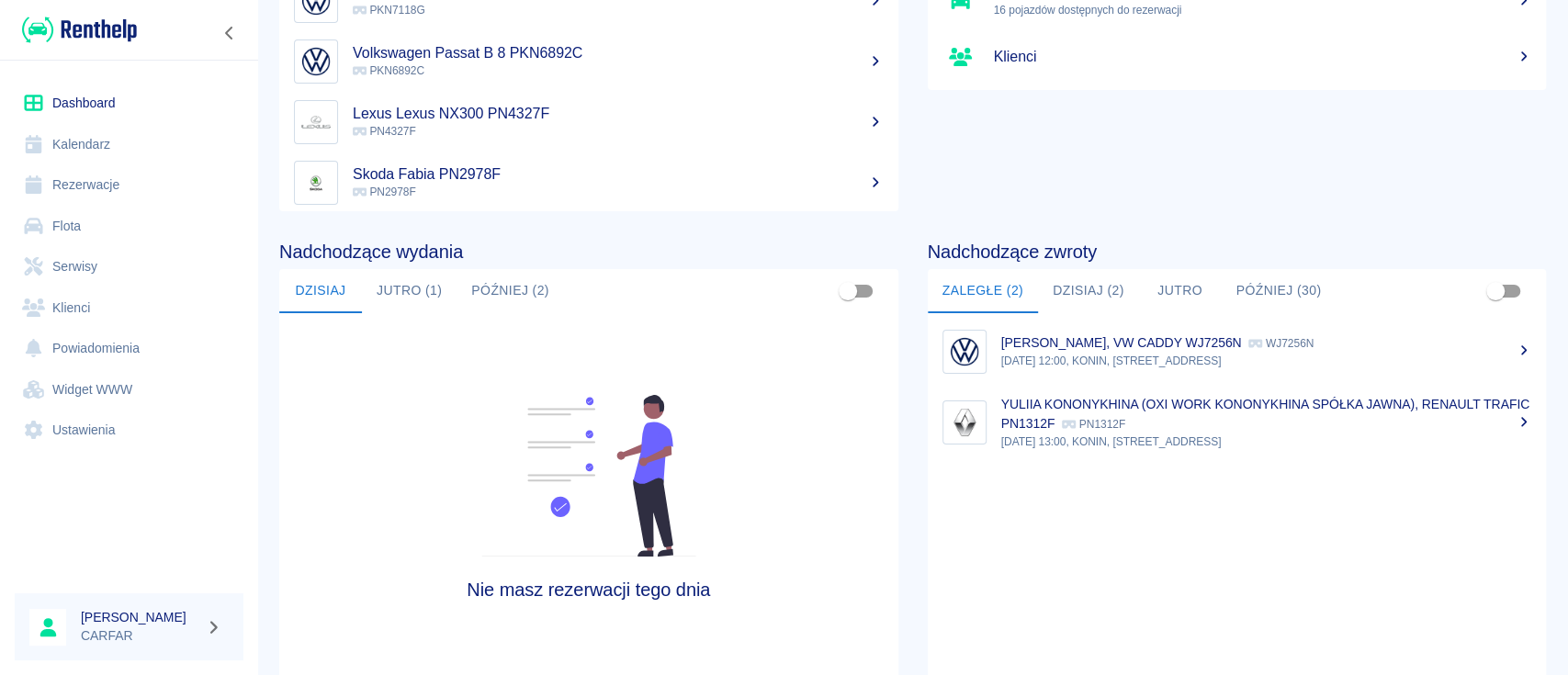
scroll to position [244, 0]
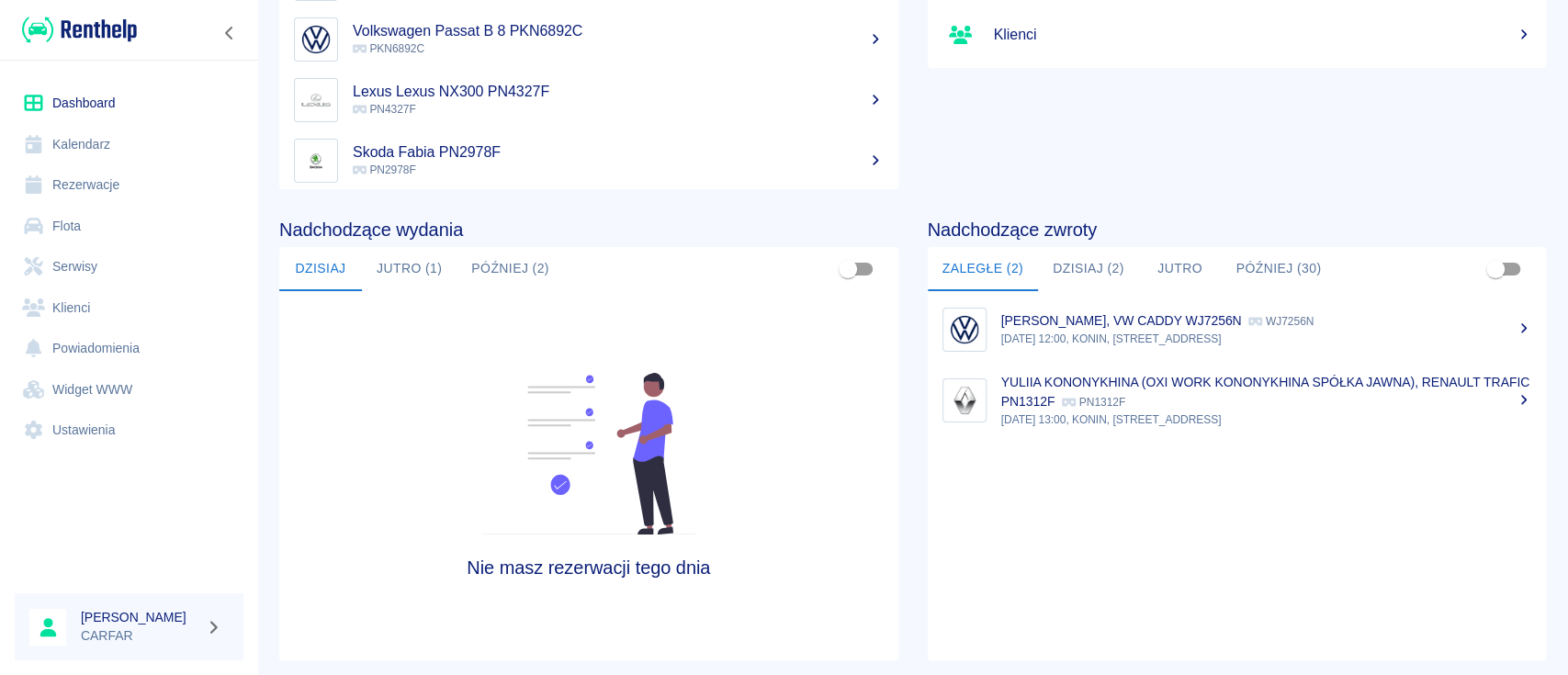
click at [522, 274] on button "Później (2)" at bounding box center [511, 269] width 107 height 44
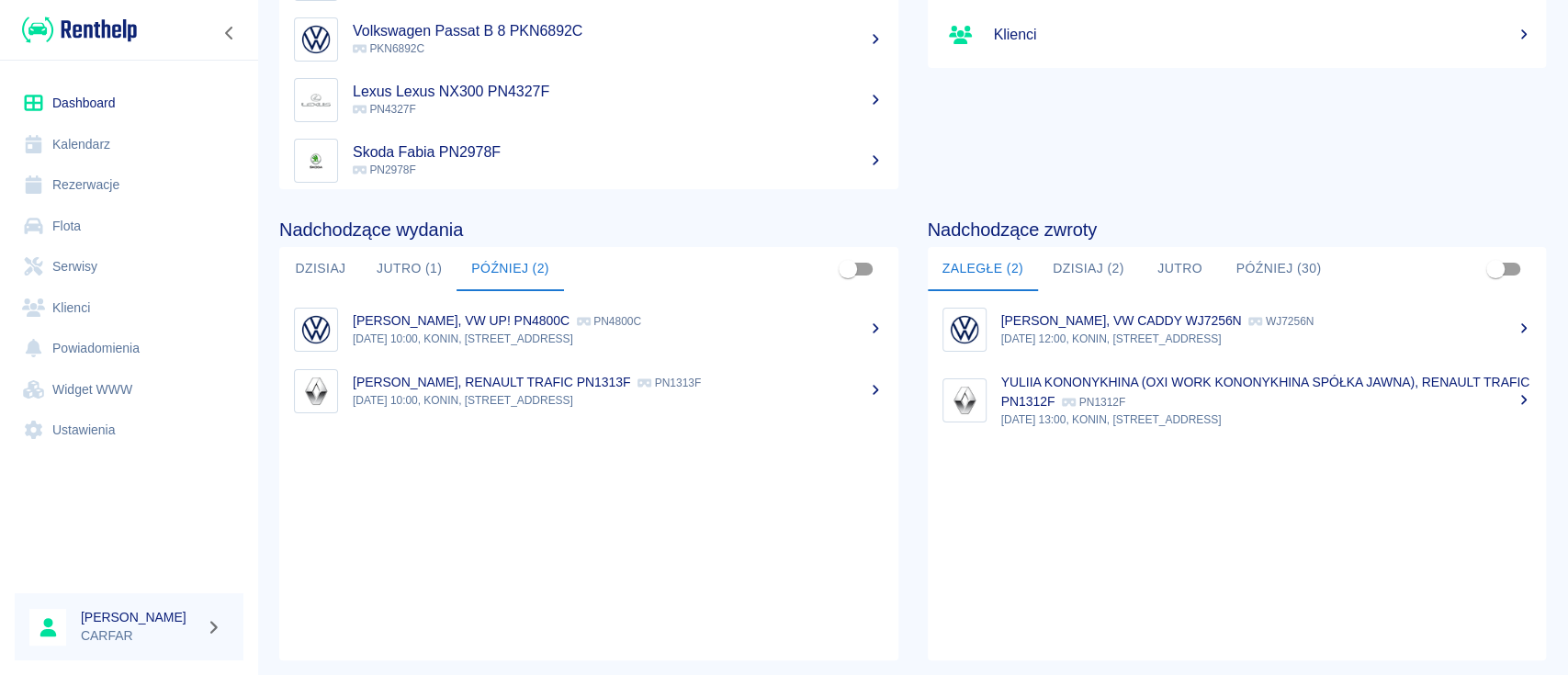
click at [118, 193] on link "Rezerwacje" at bounding box center [128, 185] width 229 height 41
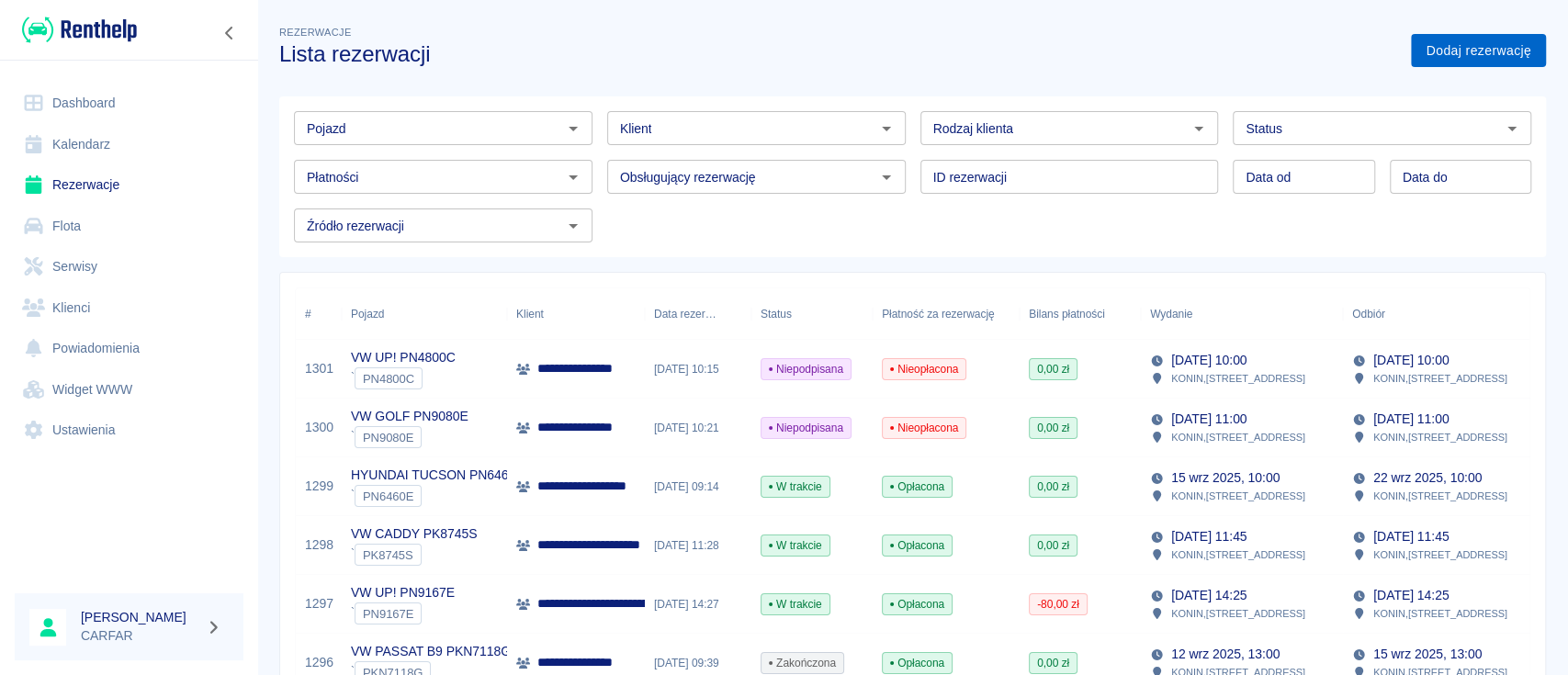
click at [1466, 54] on link "Dodaj rezerwację" at bounding box center [1478, 50] width 135 height 34
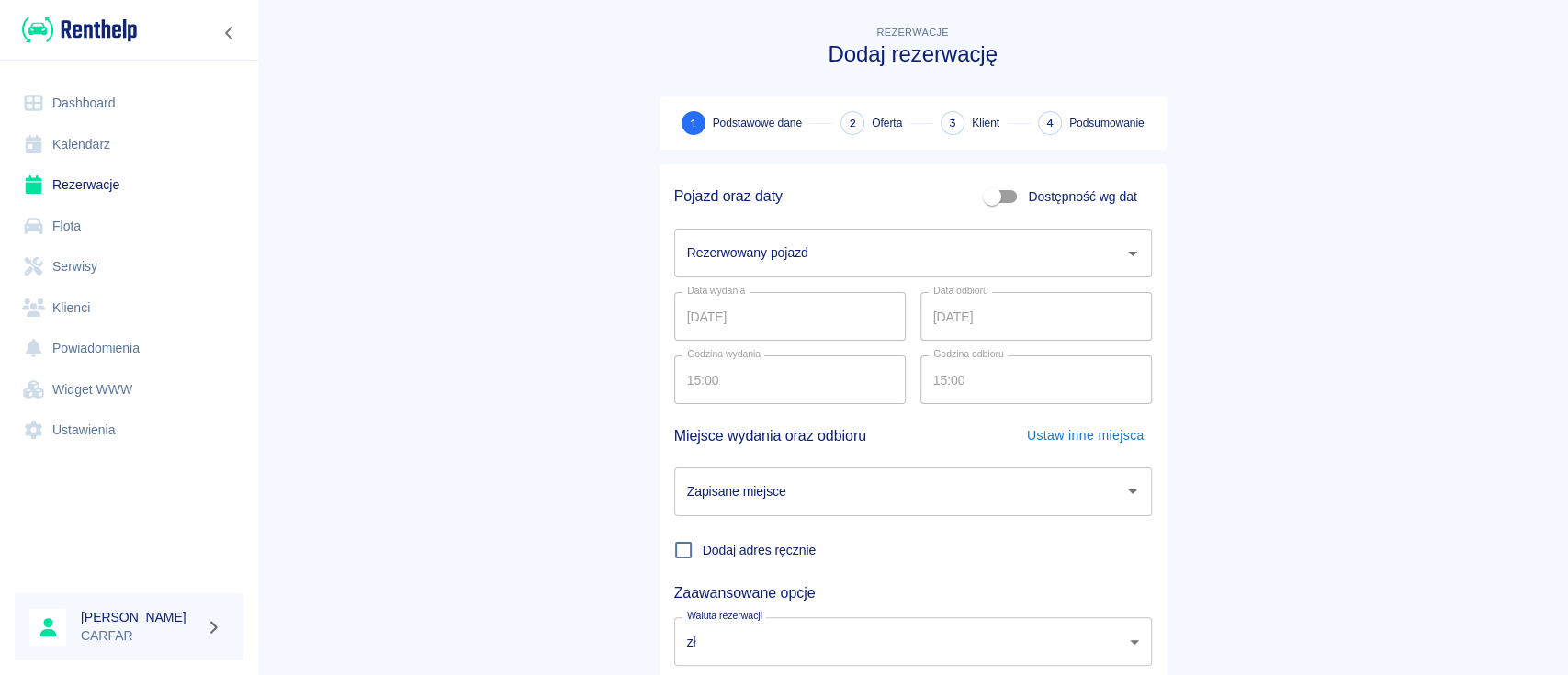
click at [74, 26] on img at bounding box center [80, 30] width 115 height 31
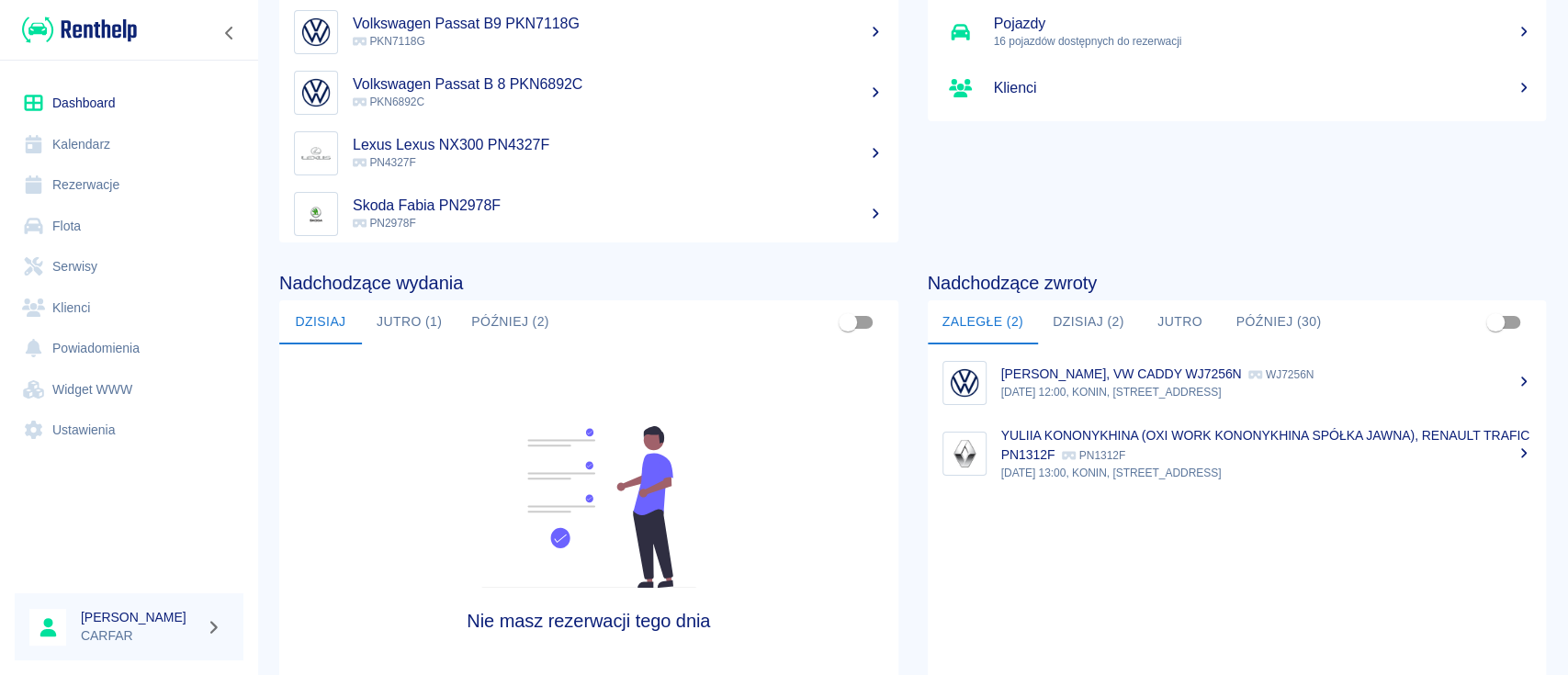
scroll to position [244, 0]
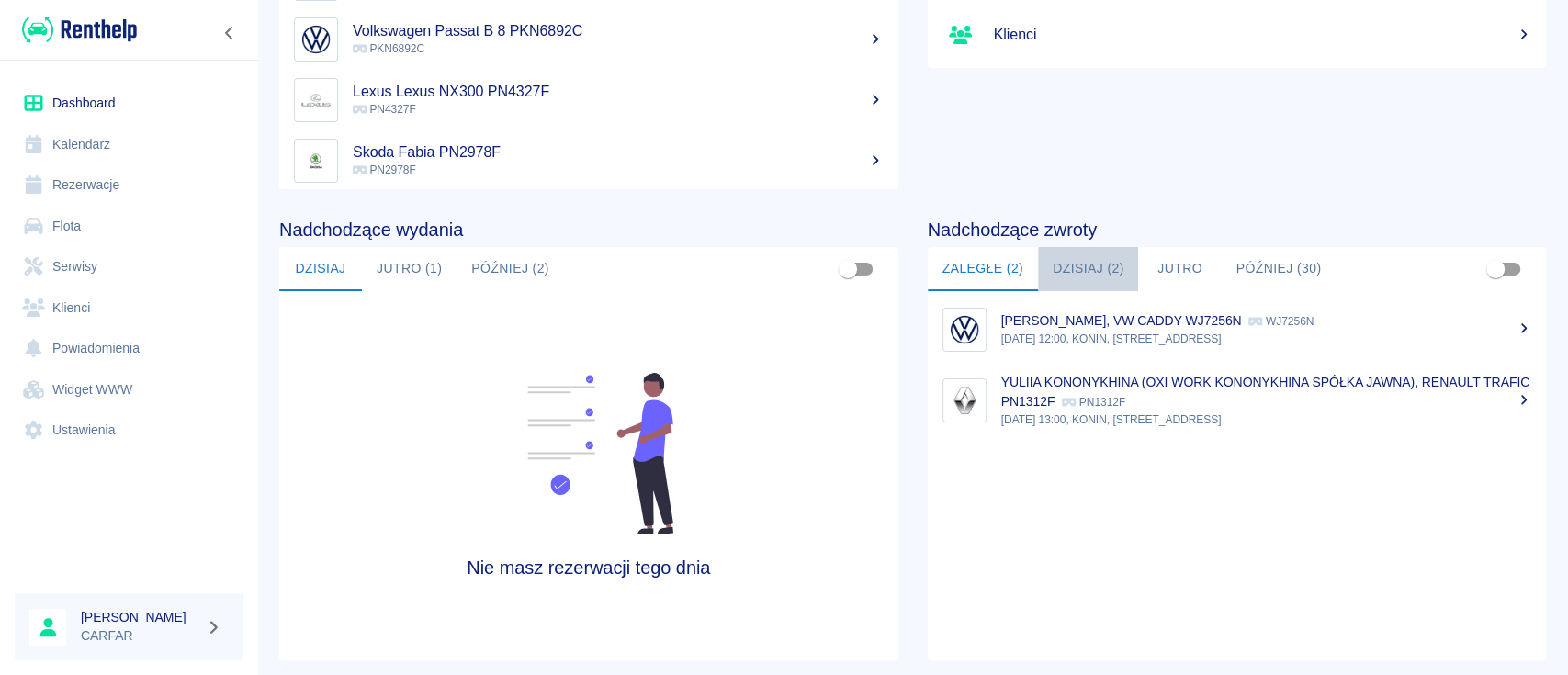
click at [1065, 264] on button "Dzisiaj (2)" at bounding box center [1088, 269] width 101 height 44
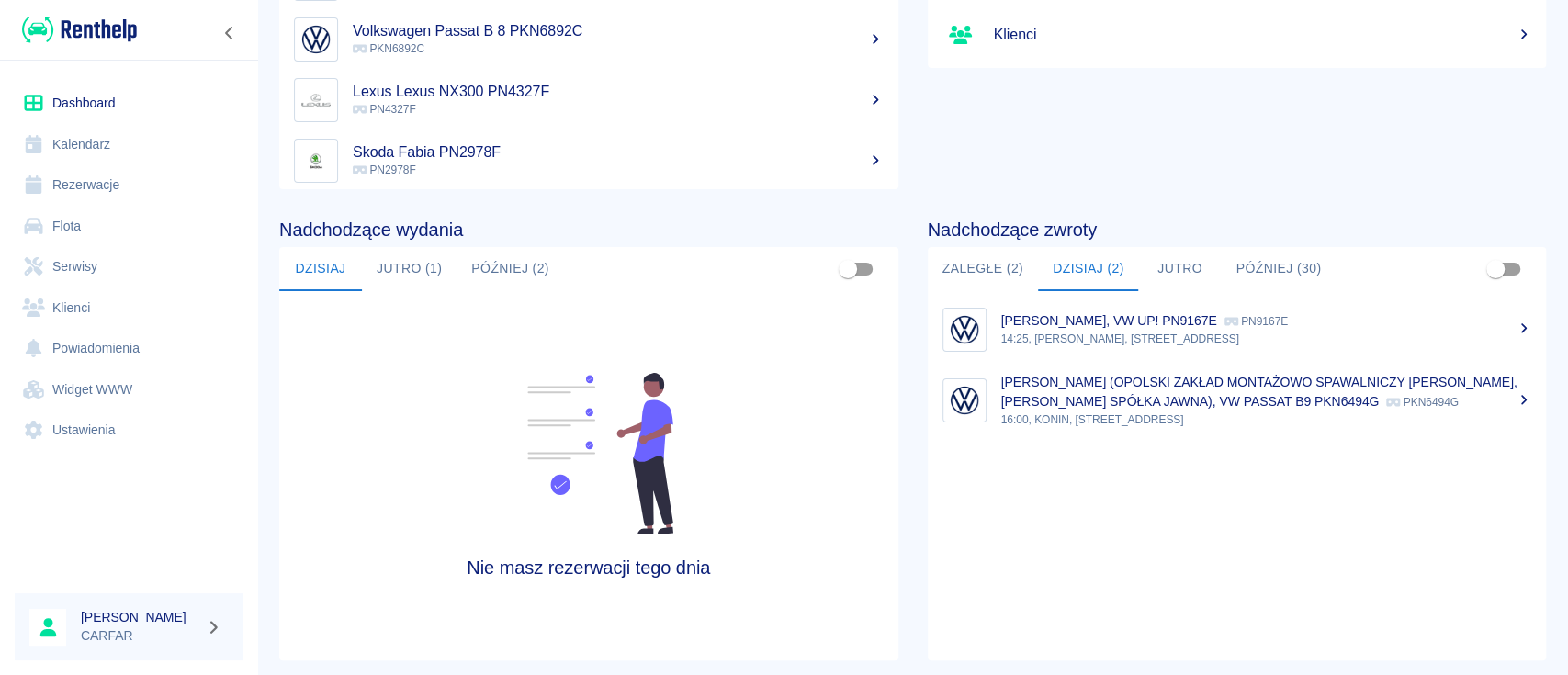
click at [993, 258] on button "Zaległe (2)" at bounding box center [983, 269] width 110 height 44
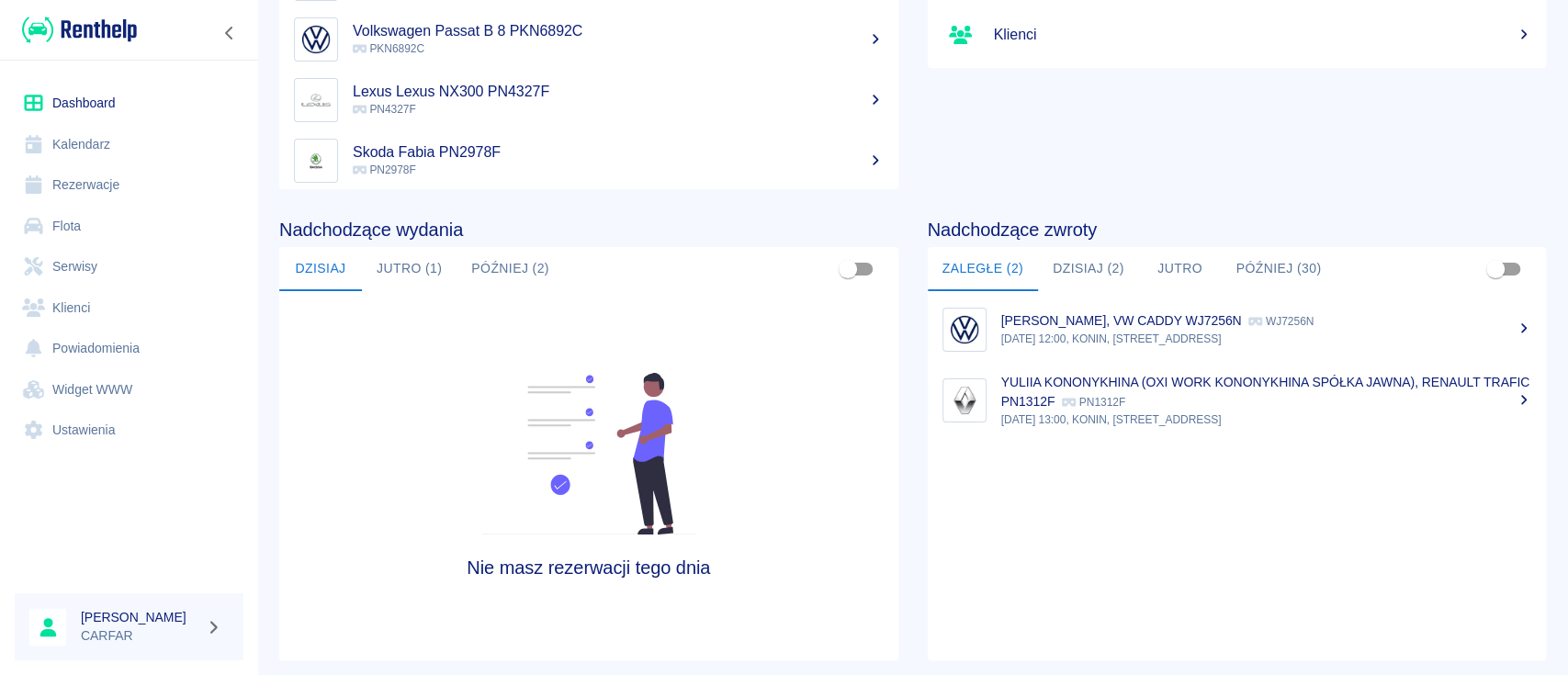
click at [103, 18] on img at bounding box center [80, 30] width 115 height 31
